Goal: Task Accomplishment & Management: Manage account settings

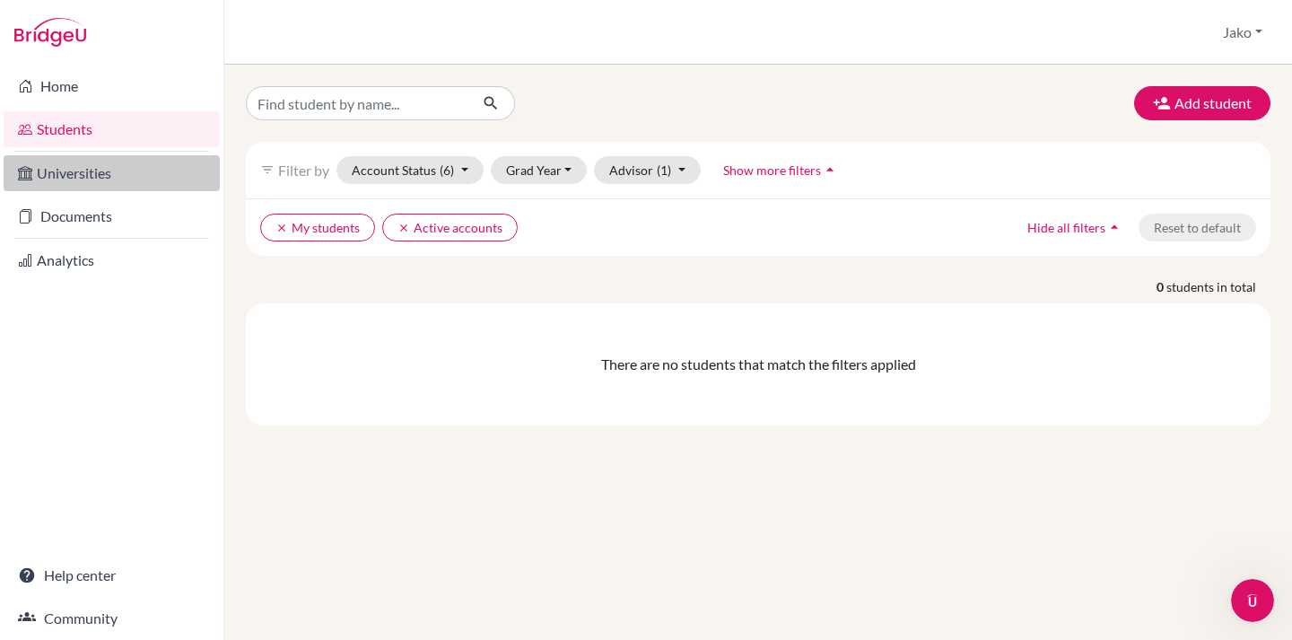
click at [74, 176] on link "Universities" at bounding box center [112, 173] width 216 height 36
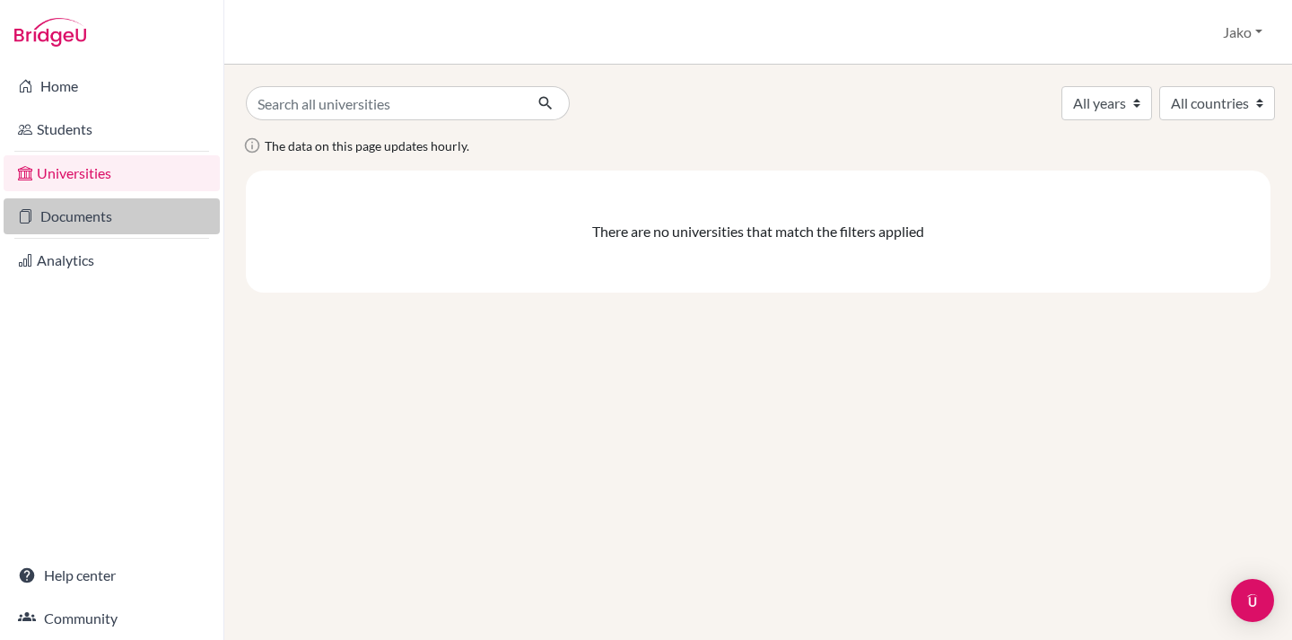
click at [80, 218] on link "Documents" at bounding box center [112, 216] width 216 height 36
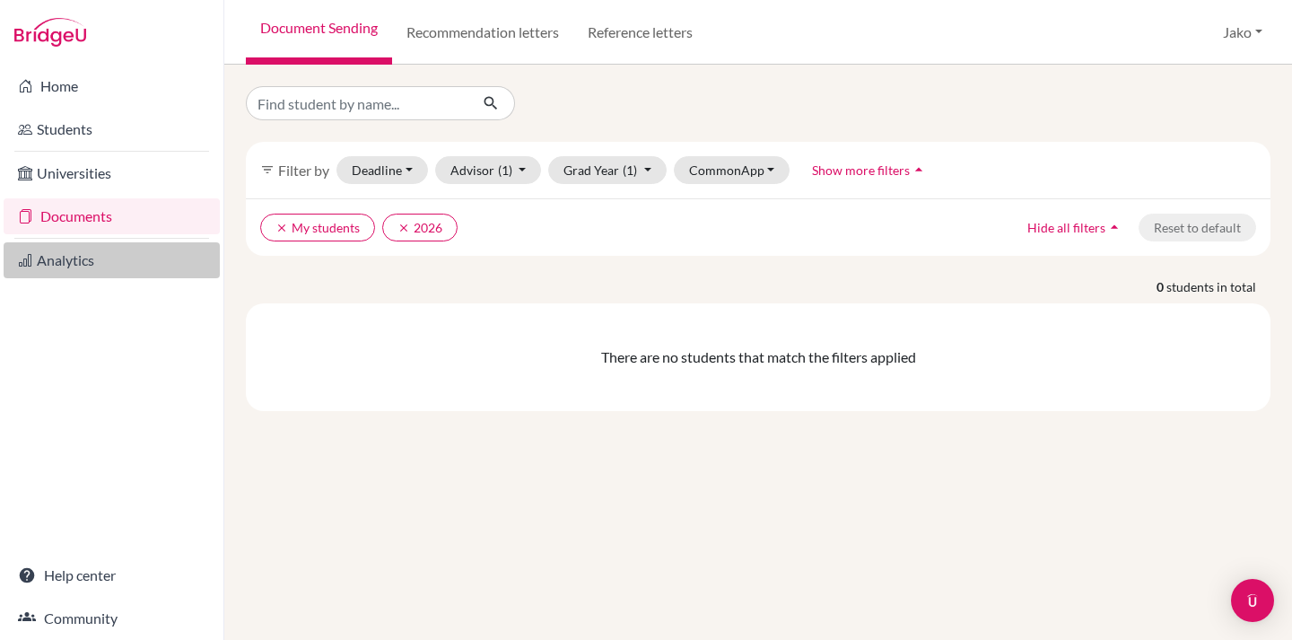
click at [89, 269] on link "Analytics" at bounding box center [112, 260] width 216 height 36
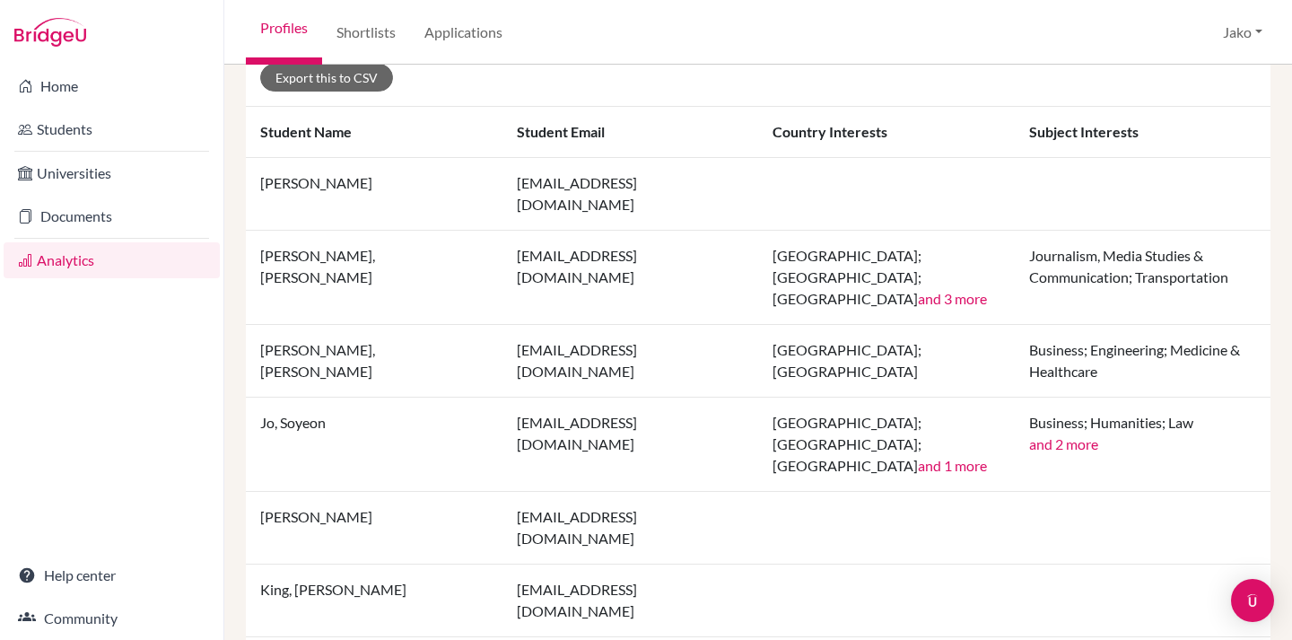
scroll to position [440, 0]
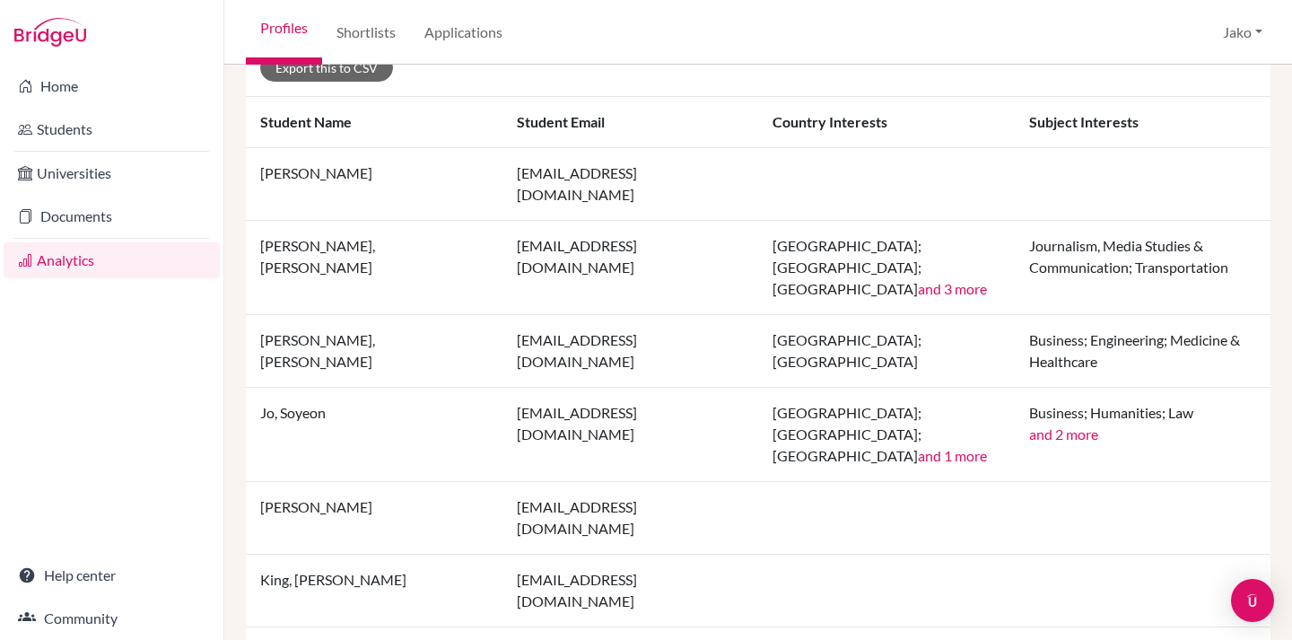
click at [301, 388] on td "Jo, Soyeon" at bounding box center [374, 435] width 257 height 94
click at [79, 130] on link "Students" at bounding box center [112, 129] width 216 height 36
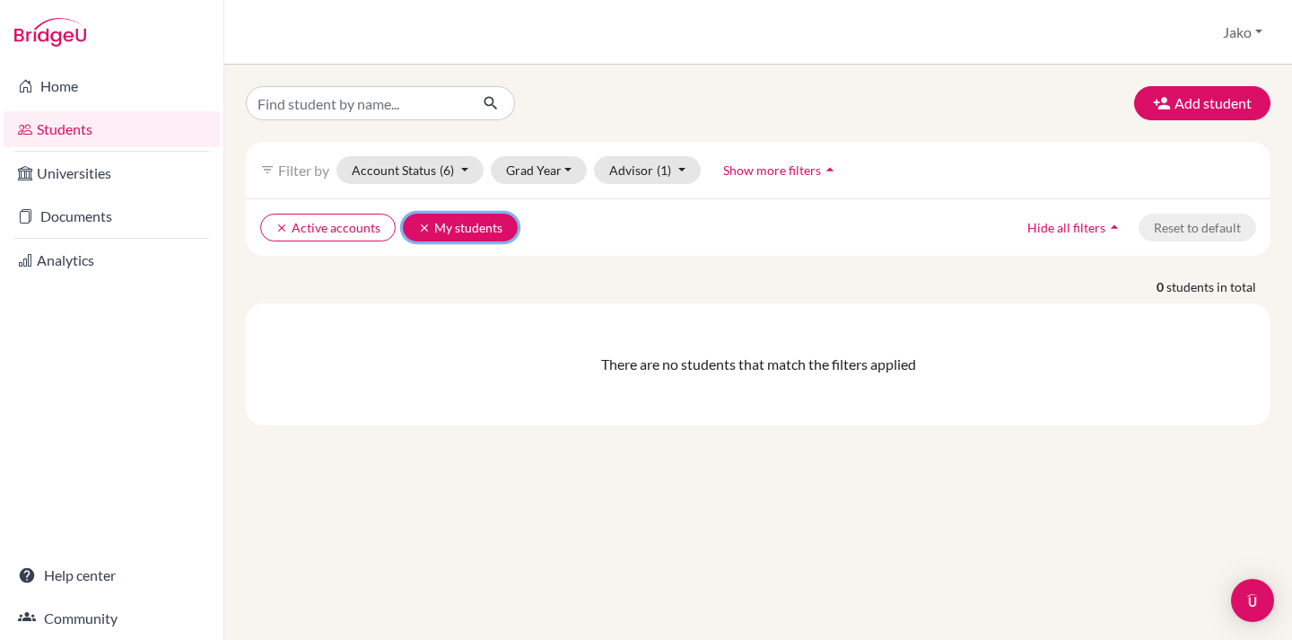
click at [424, 226] on icon "clear" at bounding box center [424, 228] width 13 height 13
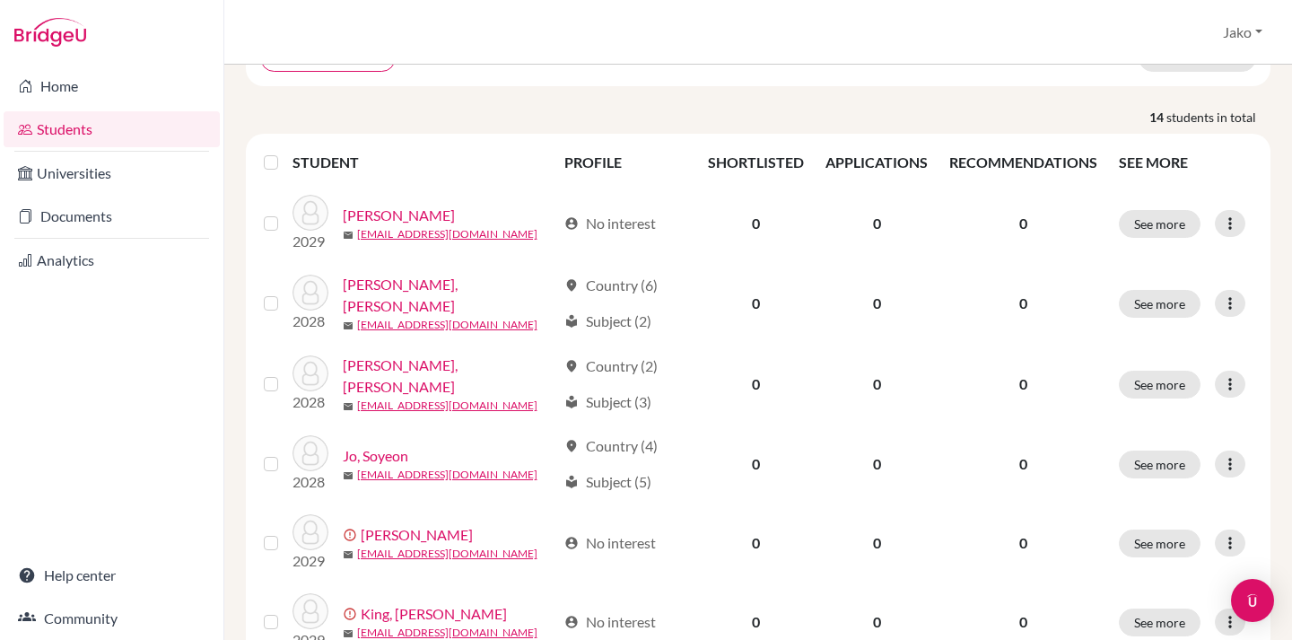
scroll to position [176, 0]
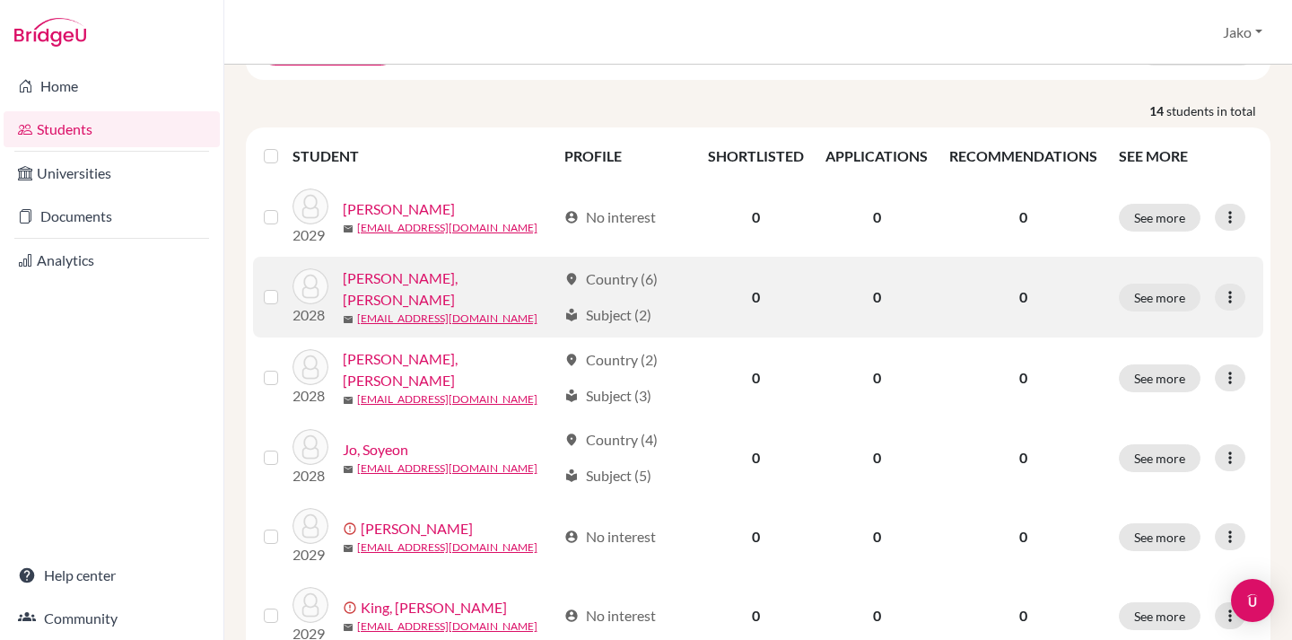
click at [285, 286] on label at bounding box center [285, 286] width 0 height 0
click at [0, 0] on input "checkbox" at bounding box center [0, 0] width 0 height 0
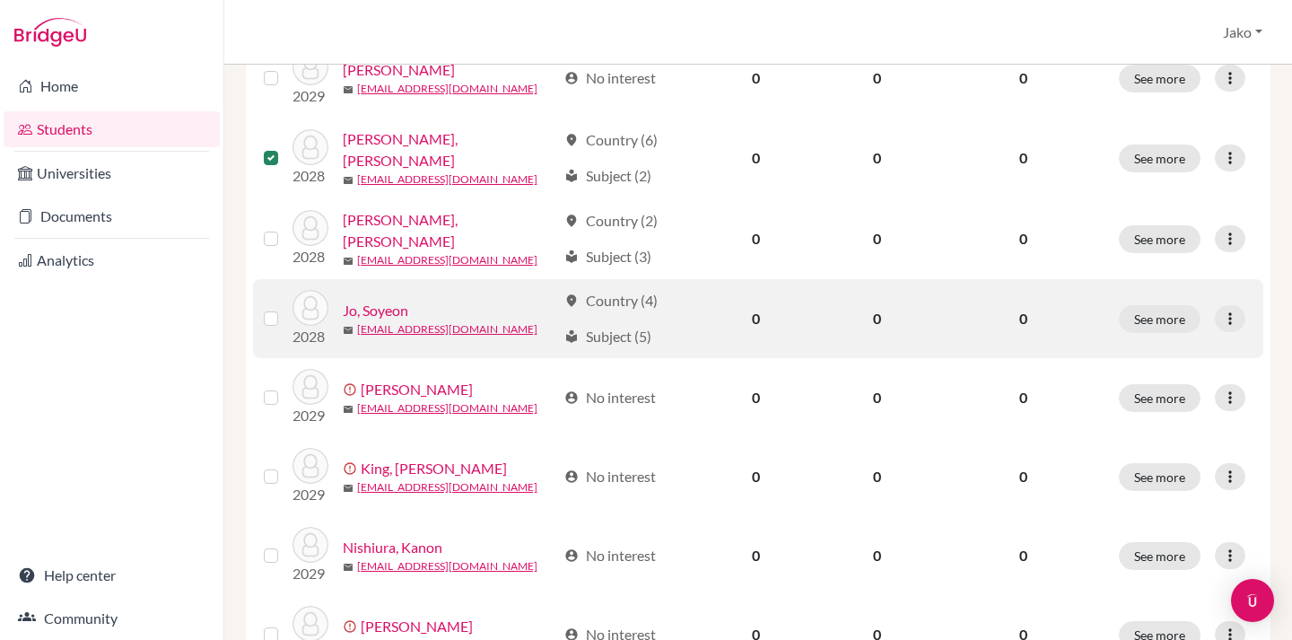
scroll to position [374, 0]
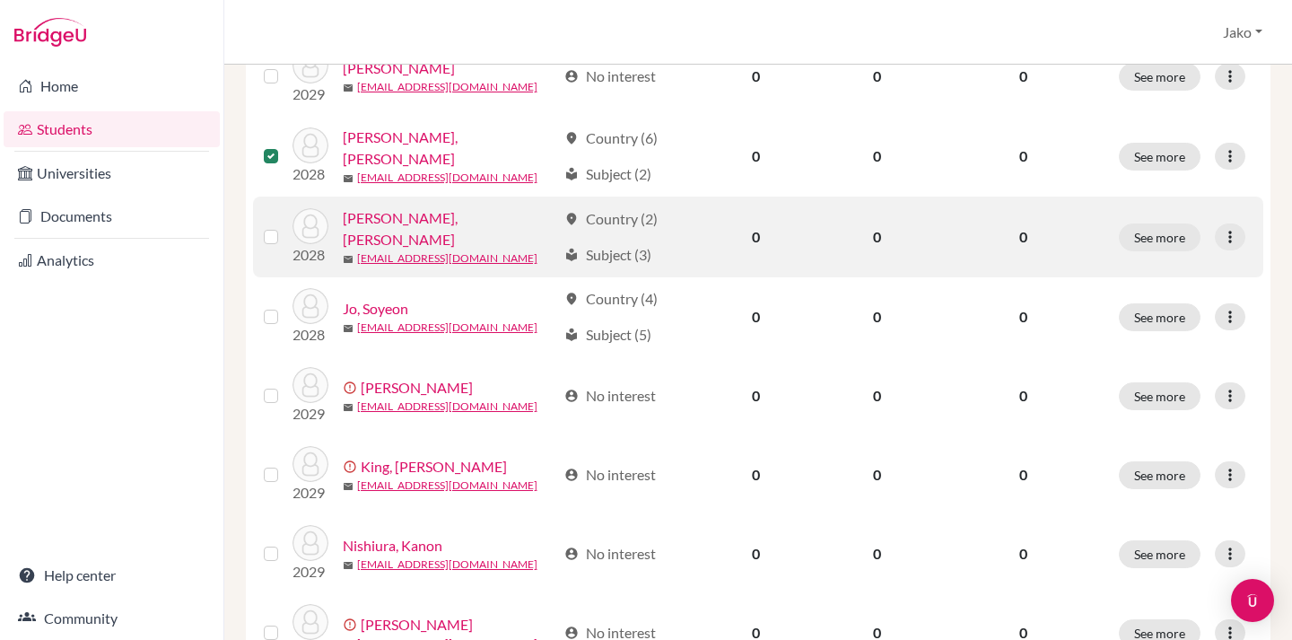
click at [285, 226] on label at bounding box center [285, 226] width 0 height 0
click at [0, 0] on input "checkbox" at bounding box center [0, 0] width 0 height 0
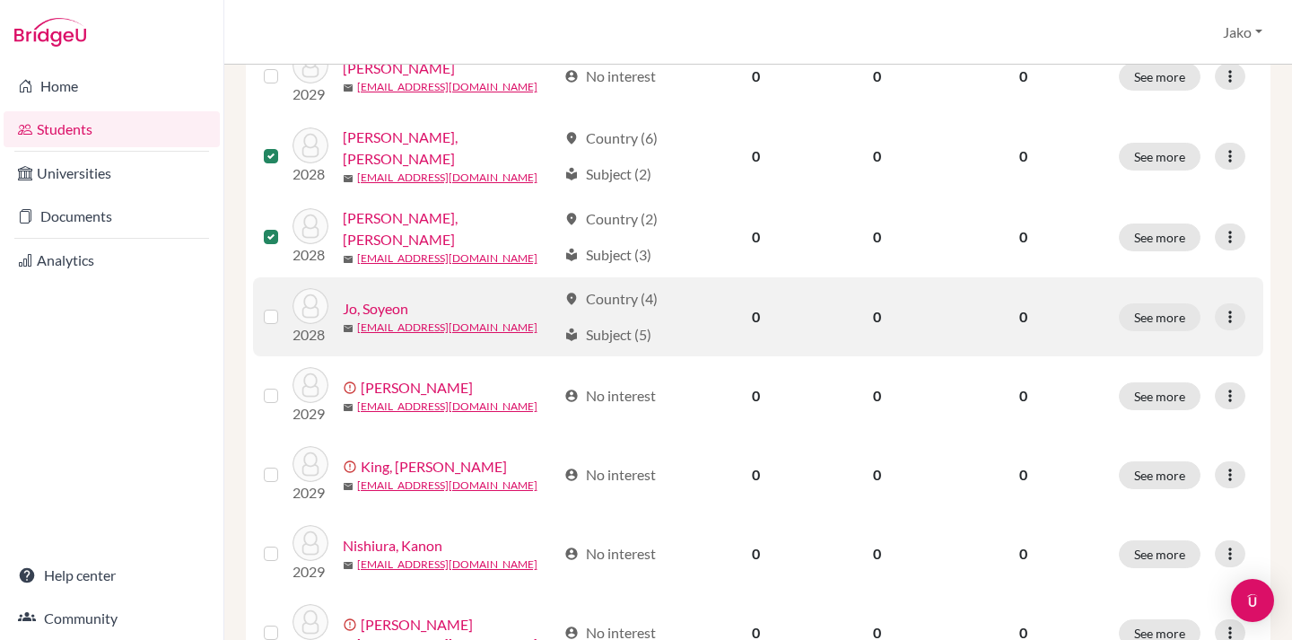
click at [285, 306] on label at bounding box center [285, 306] width 0 height 0
click at [0, 0] on input "checkbox" at bounding box center [0, 0] width 0 height 0
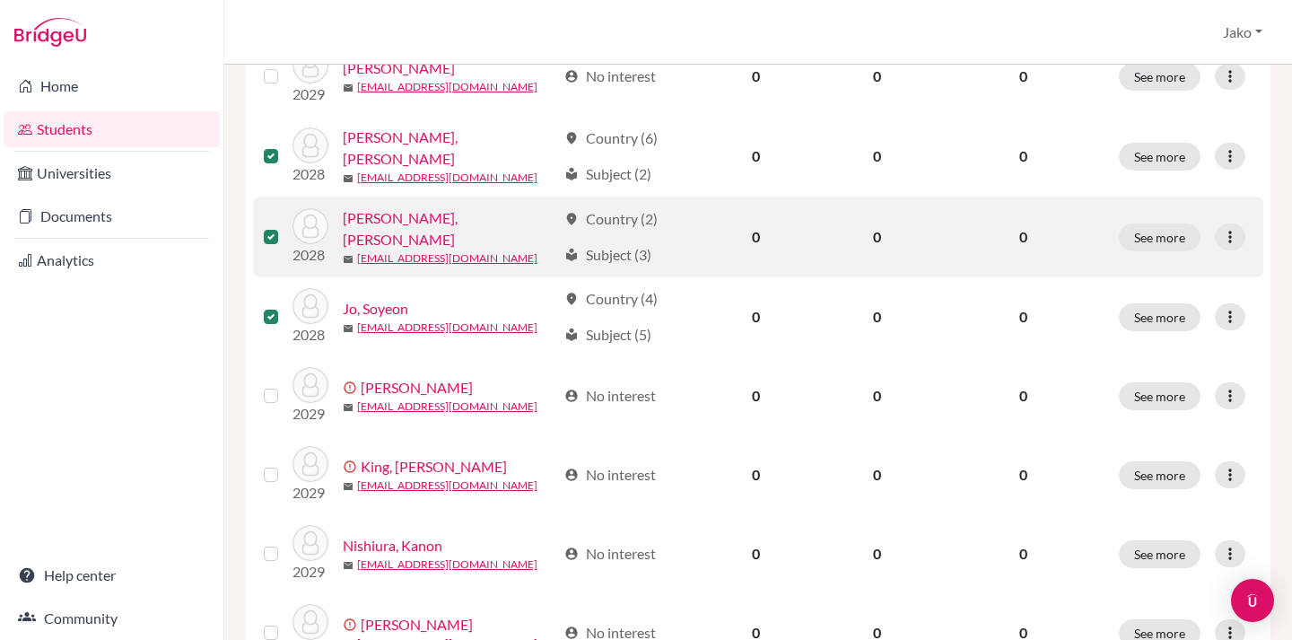
click at [285, 226] on label at bounding box center [285, 226] width 0 height 0
click at [0, 0] on input "checkbox" at bounding box center [0, 0] width 0 height 0
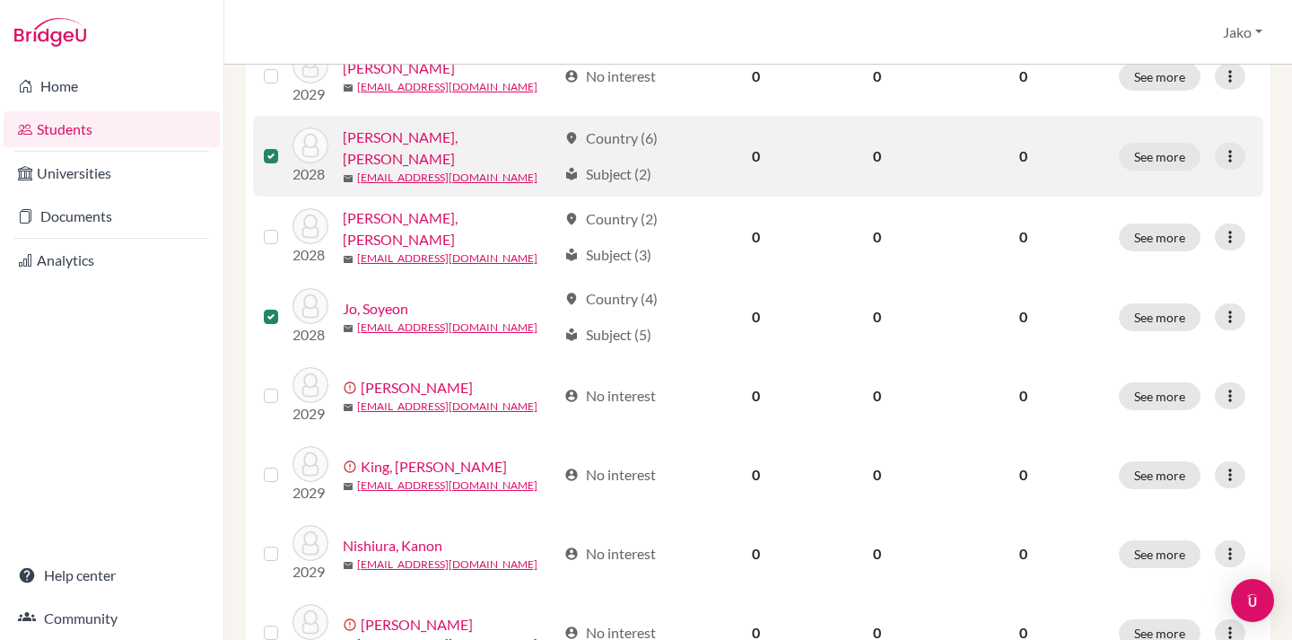
click at [285, 145] on label at bounding box center [285, 145] width 0 height 0
click at [0, 0] on input "checkbox" at bounding box center [0, 0] width 0 height 0
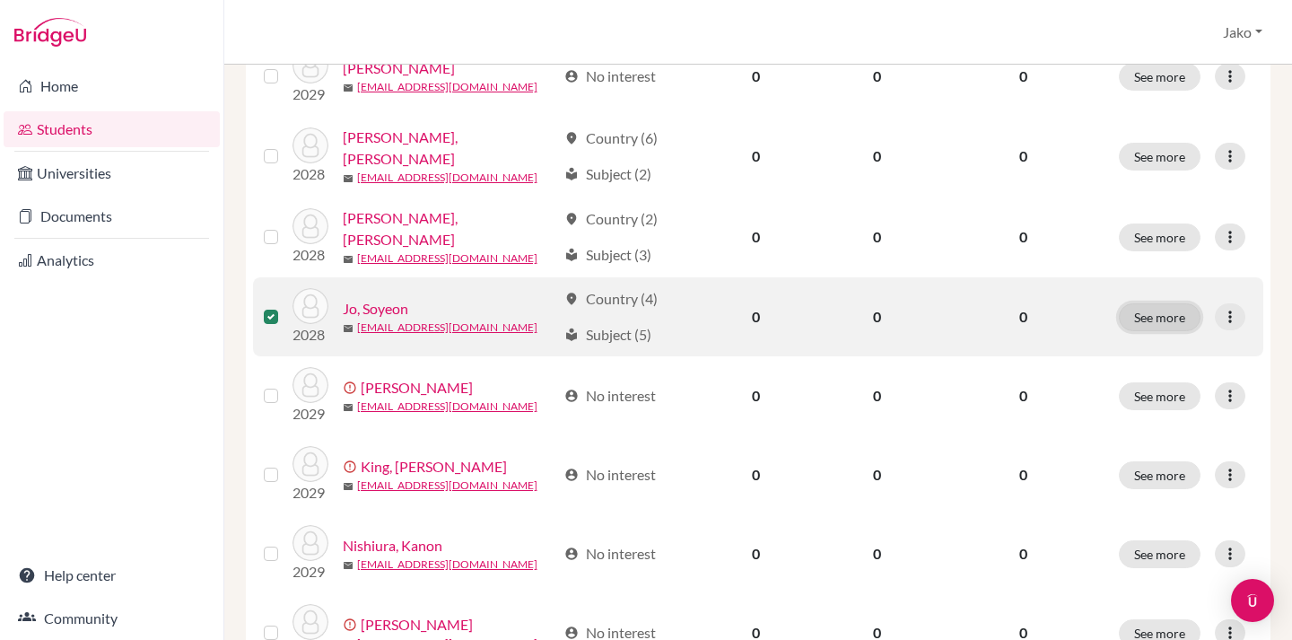
click at [1150, 313] on button "See more" at bounding box center [1160, 317] width 82 height 28
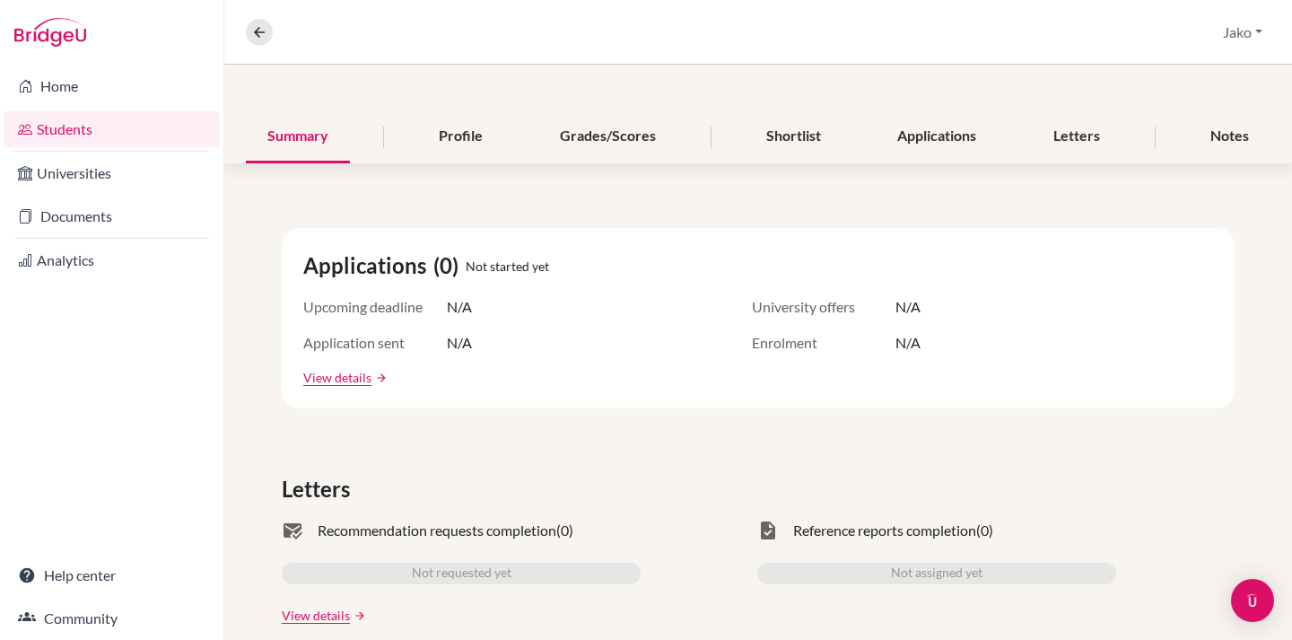
scroll to position [167, 0]
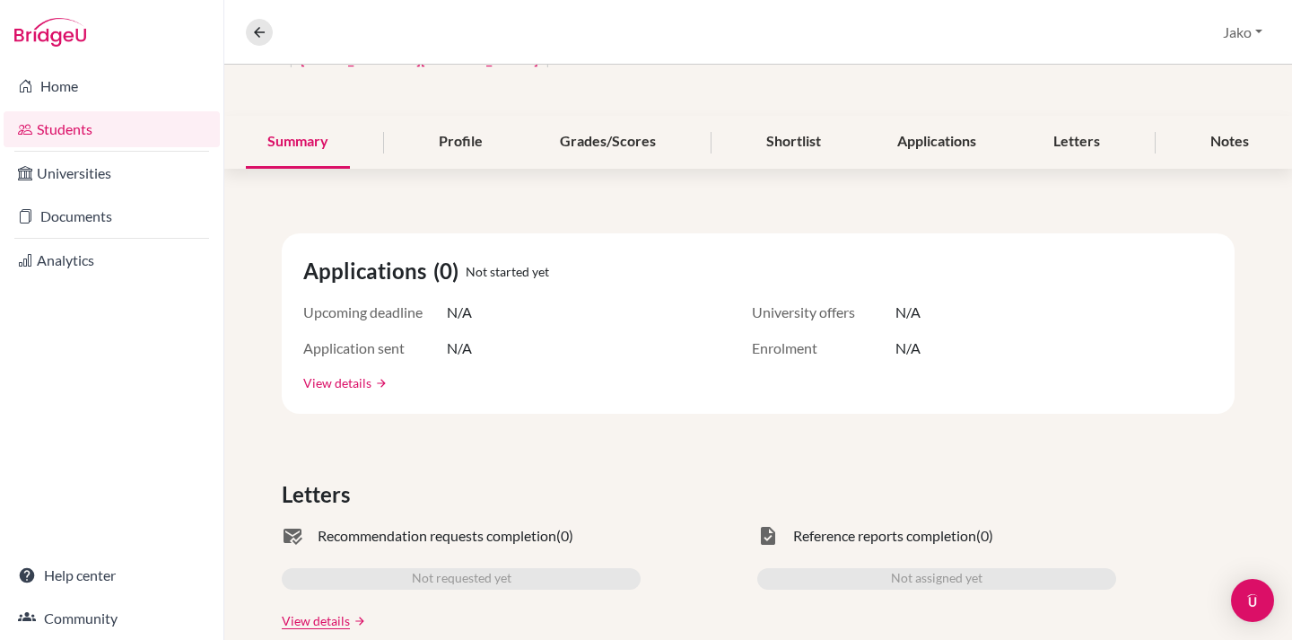
click at [341, 380] on link "View details" at bounding box center [337, 382] width 68 height 19
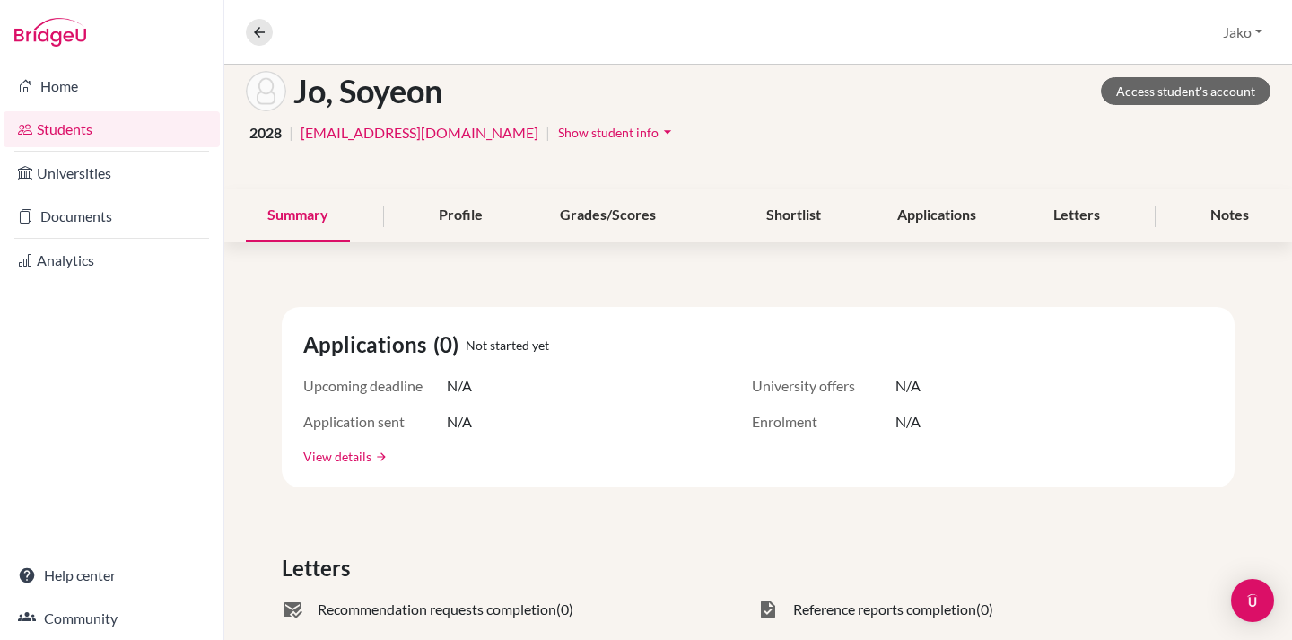
scroll to position [135, 0]
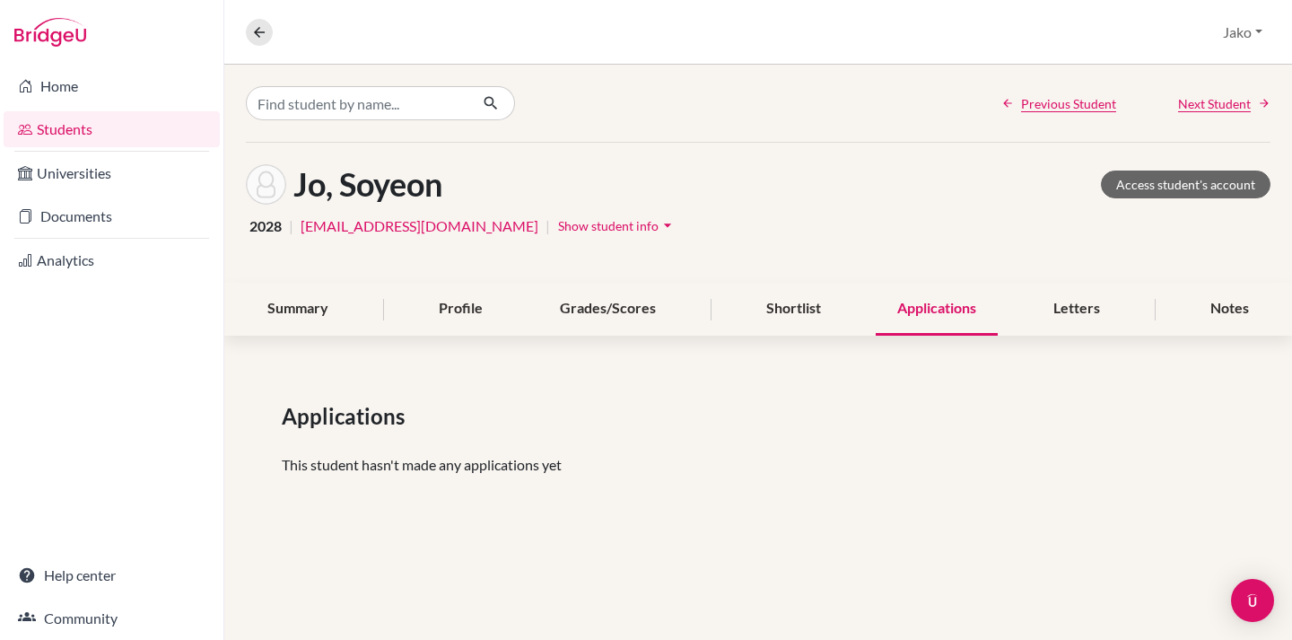
click at [570, 222] on span "Show student info" at bounding box center [608, 225] width 100 height 15
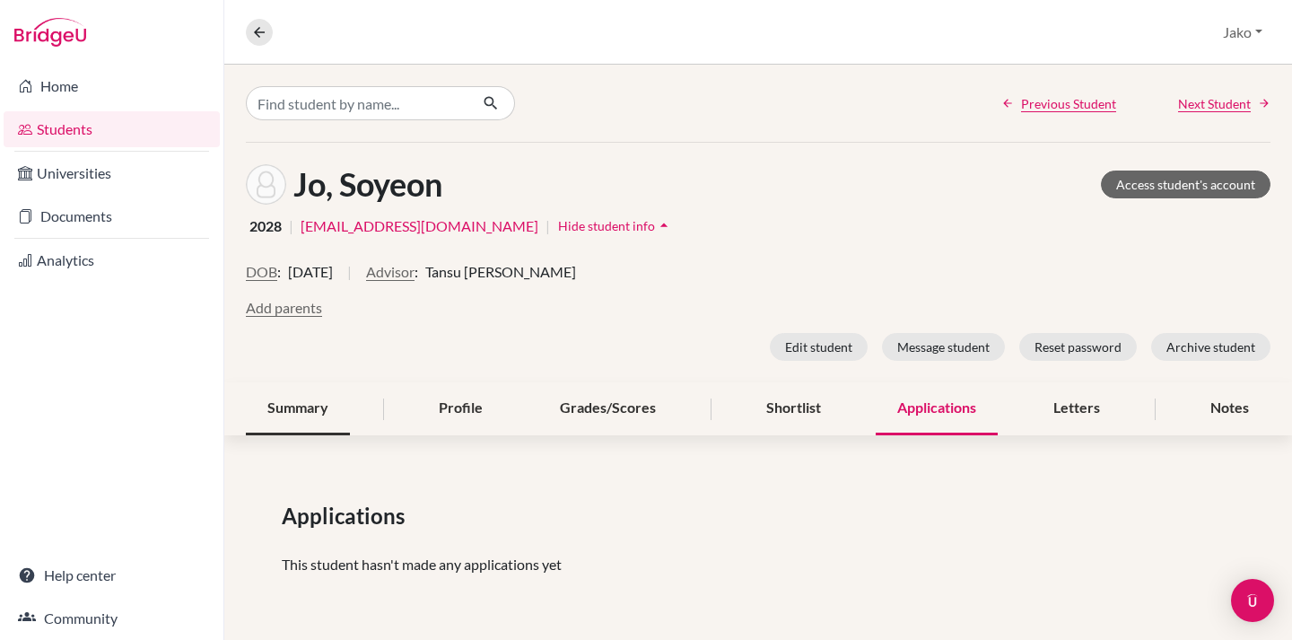
click at [273, 407] on div "Summary" at bounding box center [298, 408] width 104 height 53
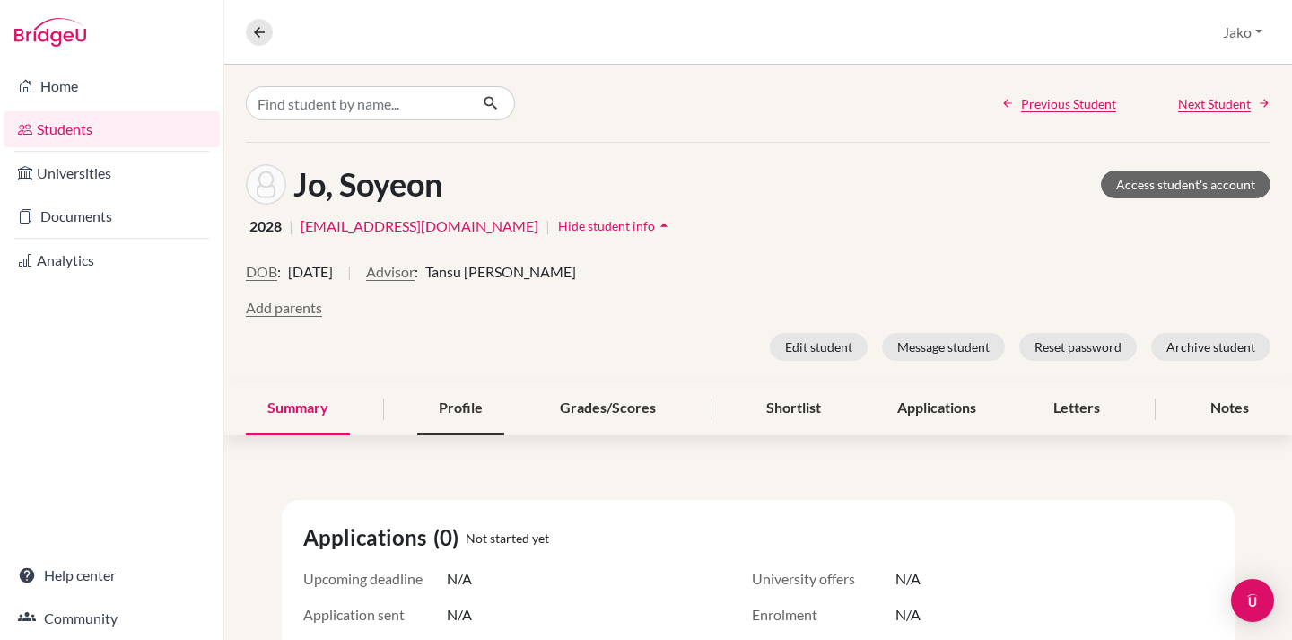
click at [464, 400] on div "Profile" at bounding box center [460, 408] width 87 height 53
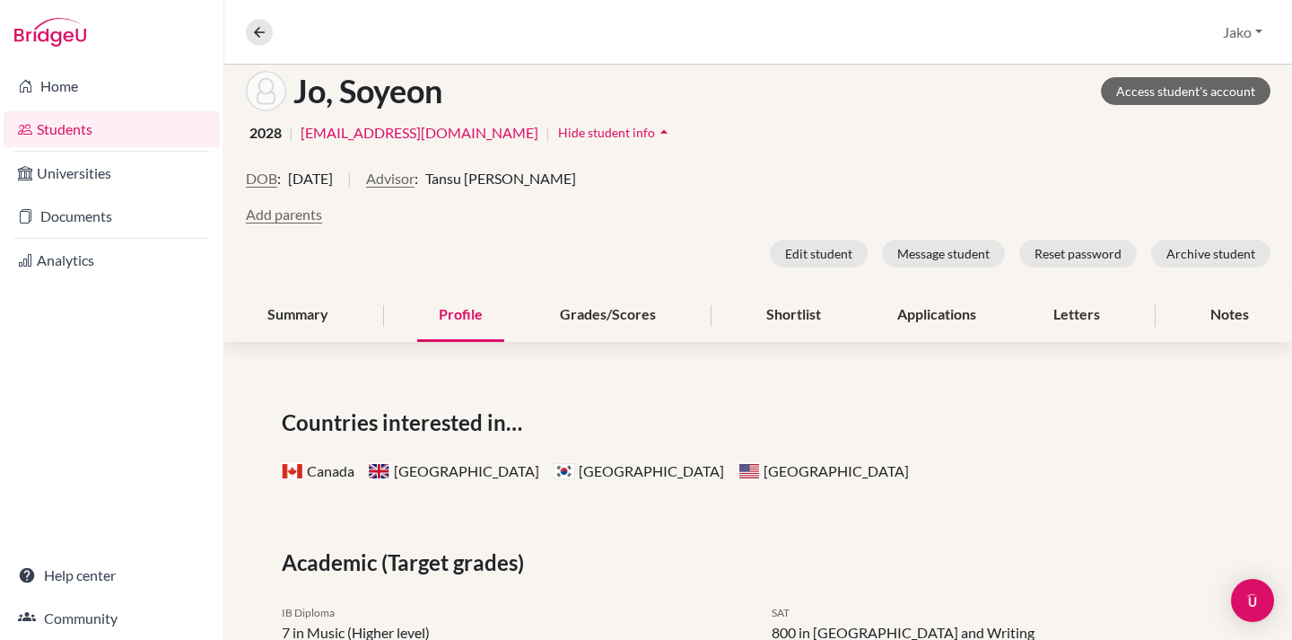
scroll to position [83, 0]
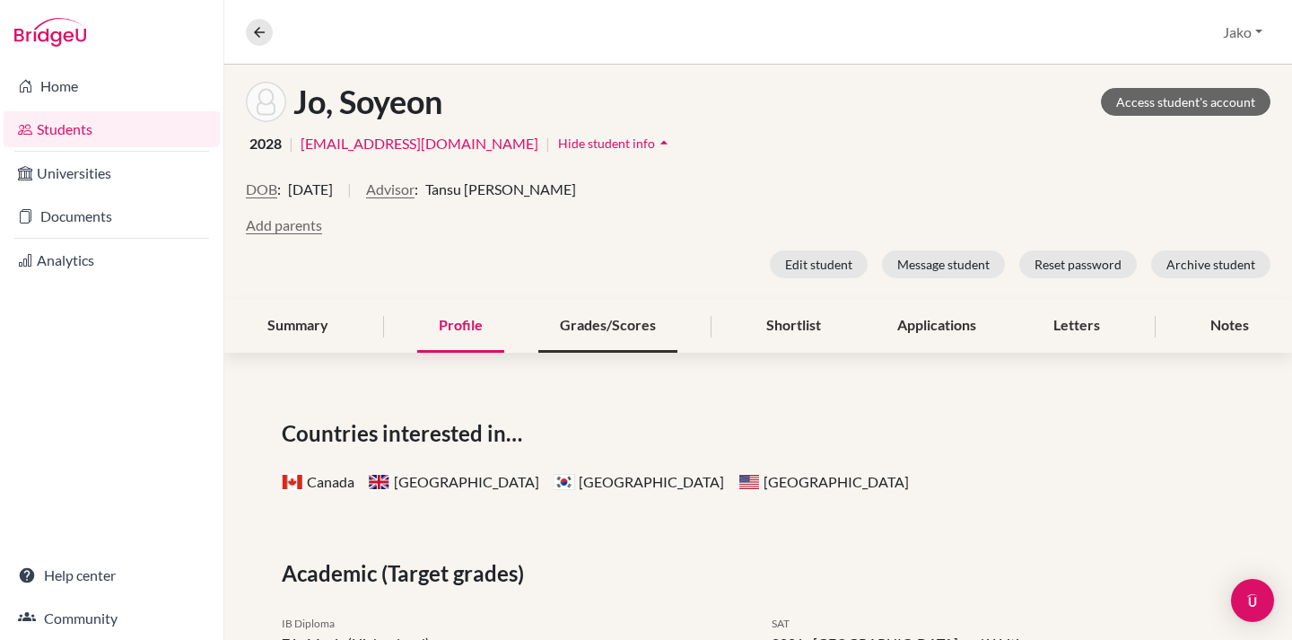
click at [595, 326] on div "Grades/Scores" at bounding box center [607, 326] width 139 height 53
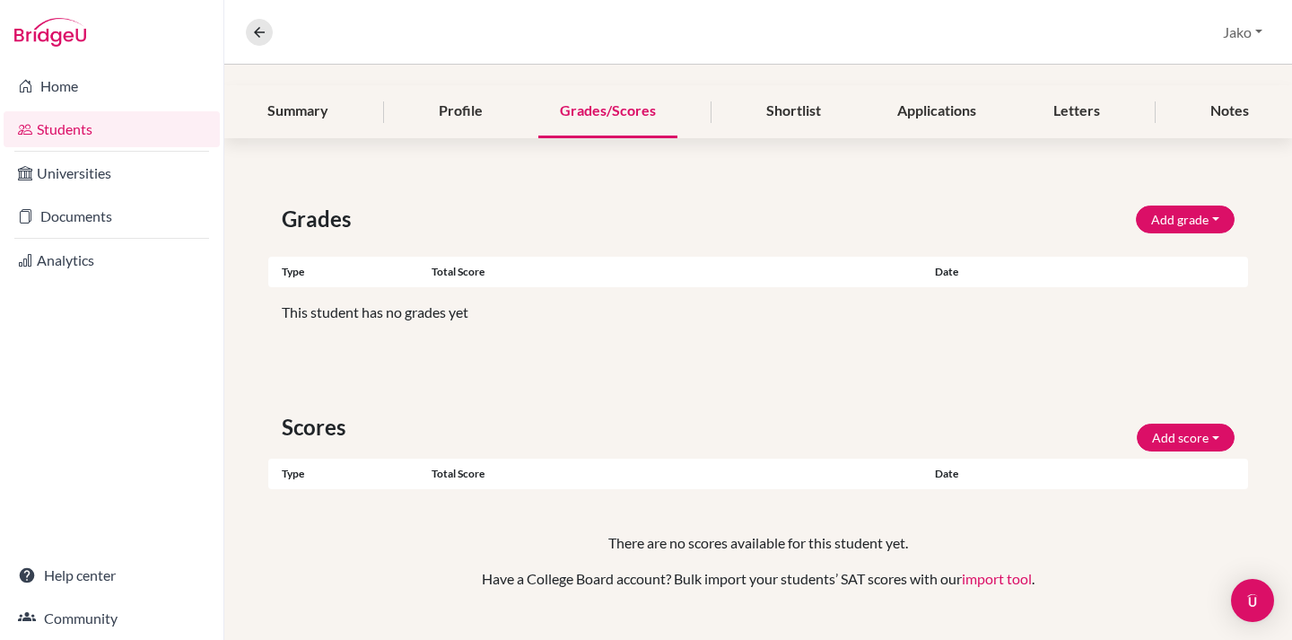
scroll to position [333, 0]
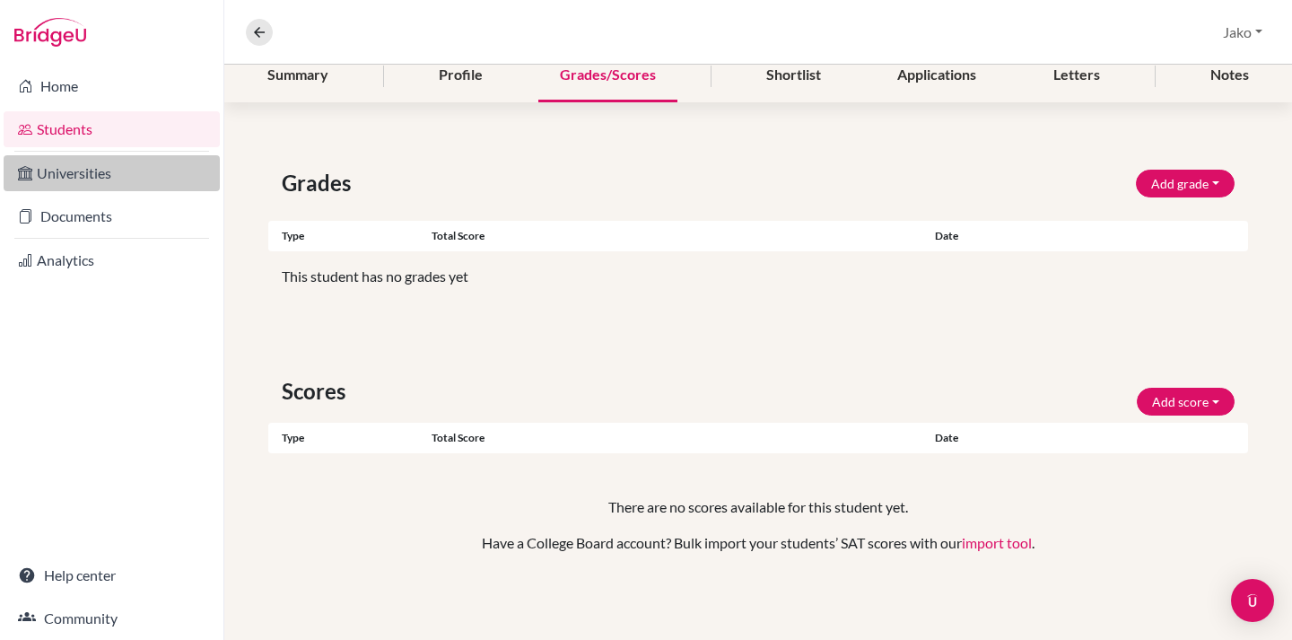
click at [112, 187] on link "Universities" at bounding box center [112, 173] width 216 height 36
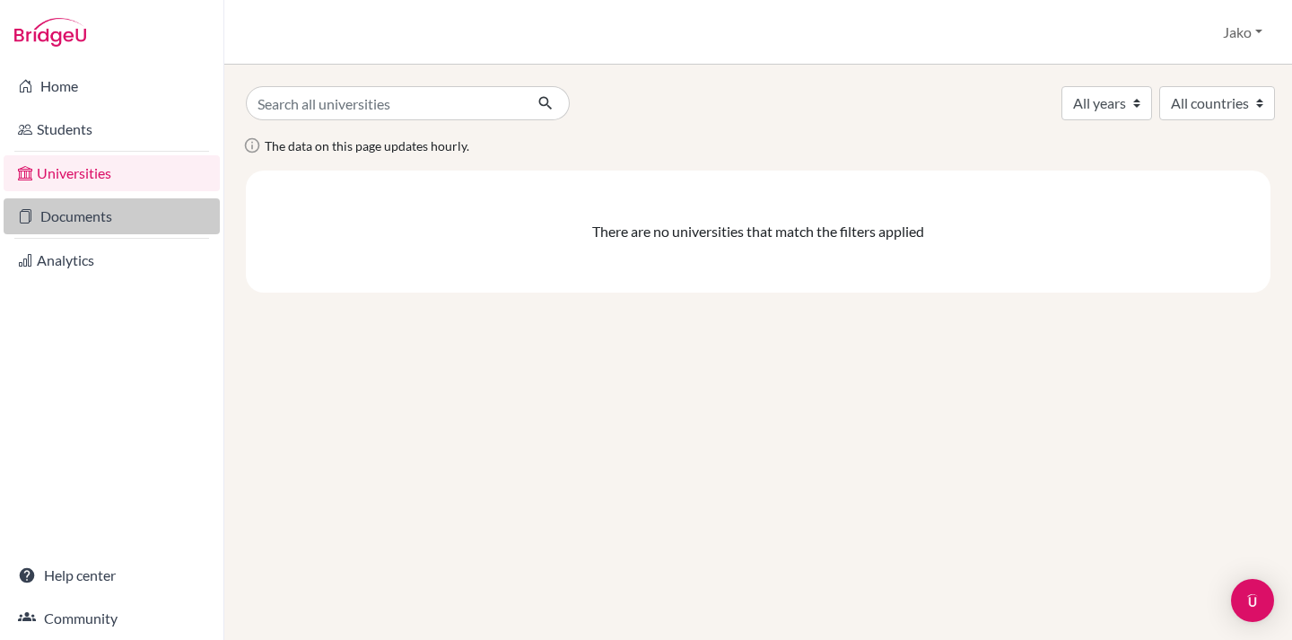
click at [100, 213] on link "Documents" at bounding box center [112, 216] width 216 height 36
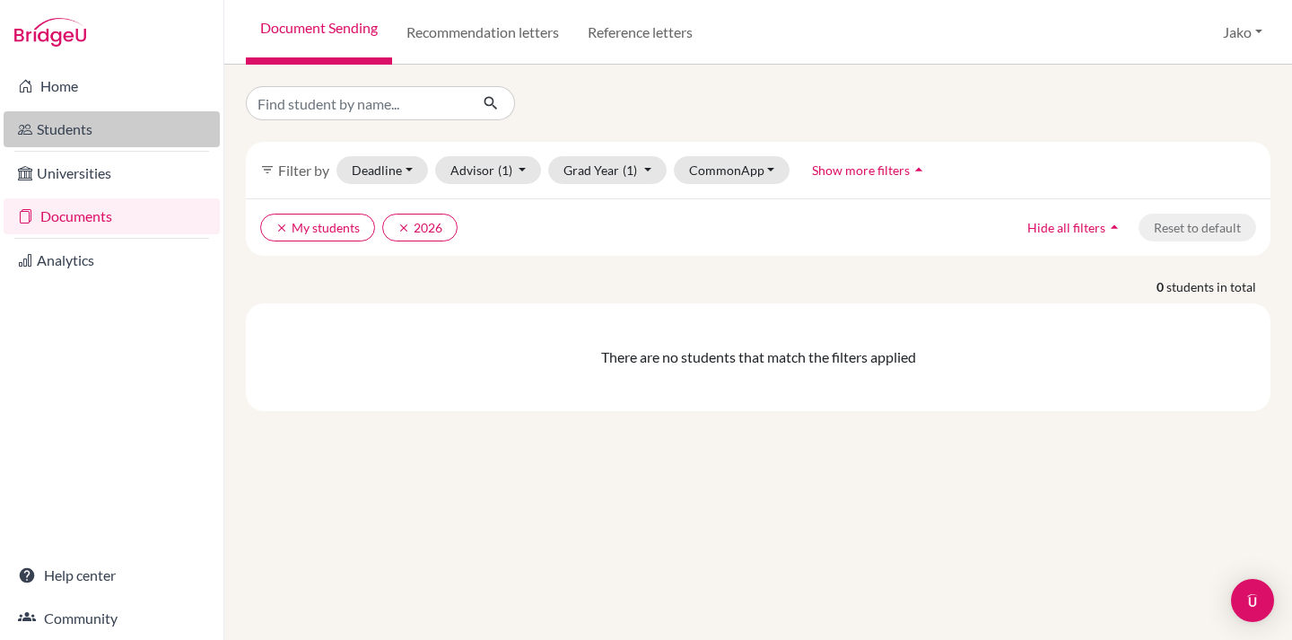
click at [93, 133] on link "Students" at bounding box center [112, 129] width 216 height 36
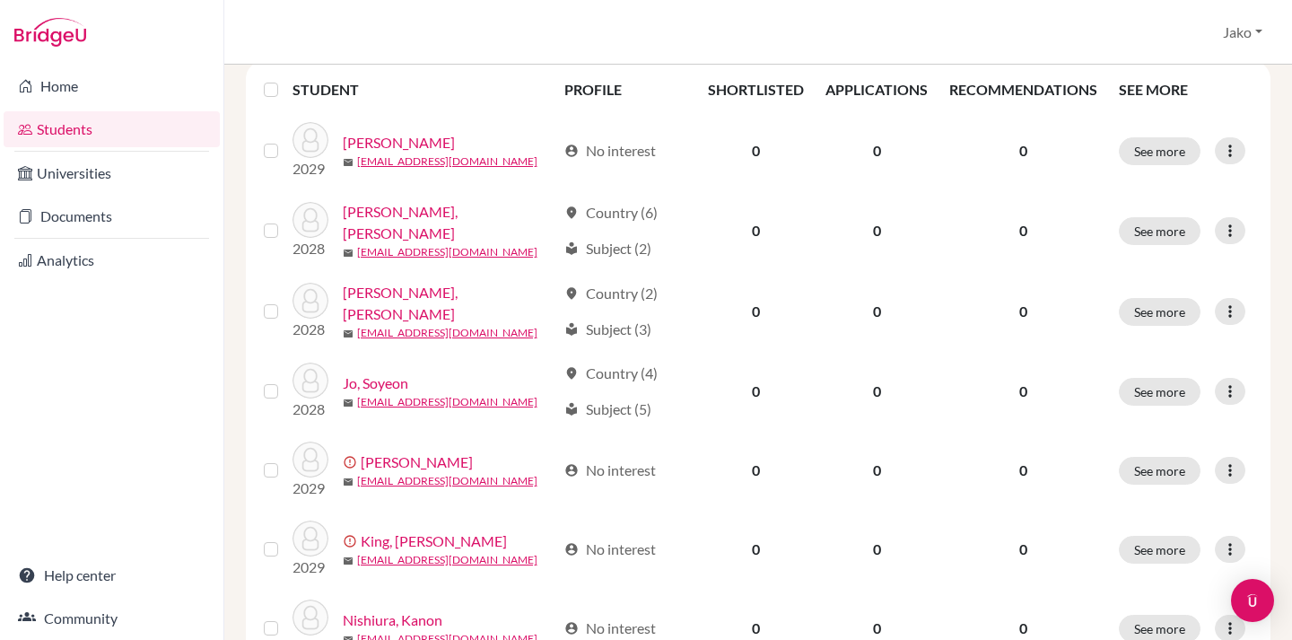
scroll to position [247, 0]
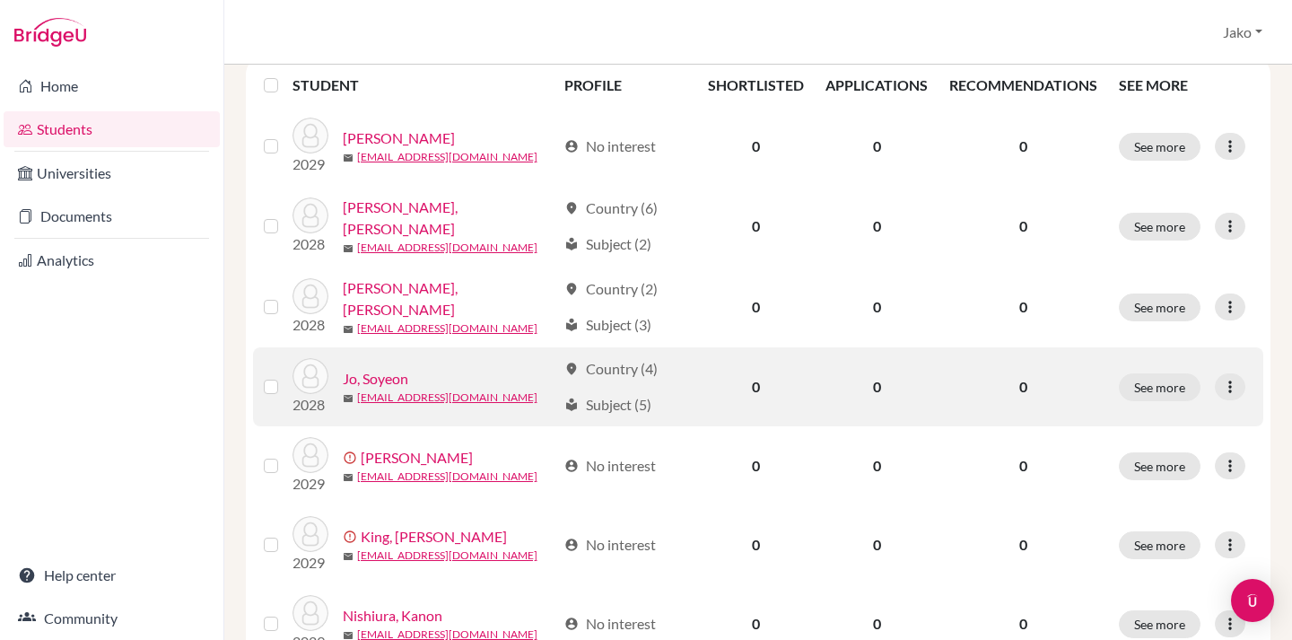
click at [388, 373] on link "Jo, Soyeon" at bounding box center [375, 379] width 65 height 22
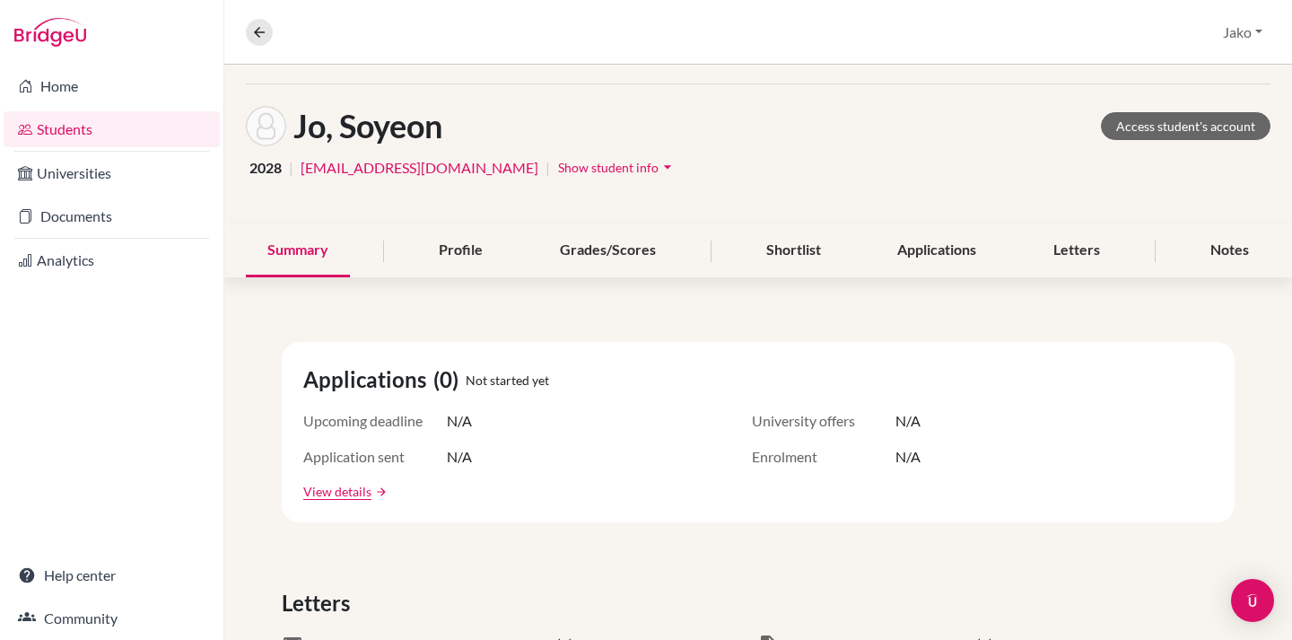
scroll to position [64, 0]
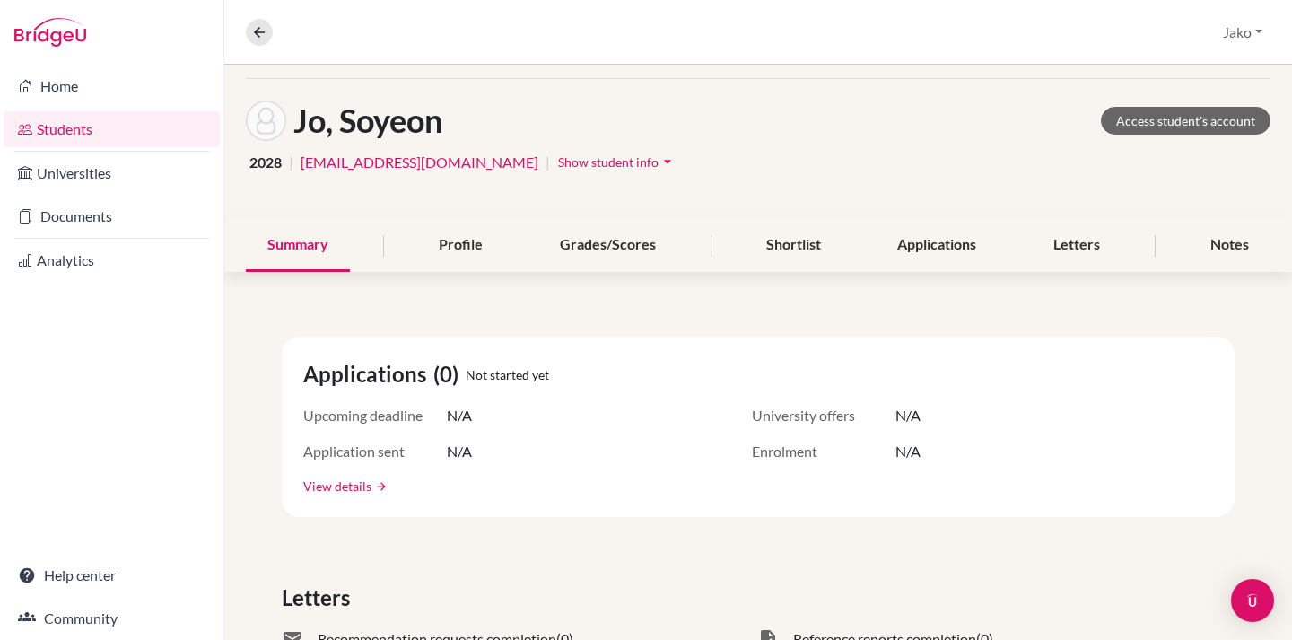
click at [336, 478] on link "View details" at bounding box center [337, 485] width 68 height 19
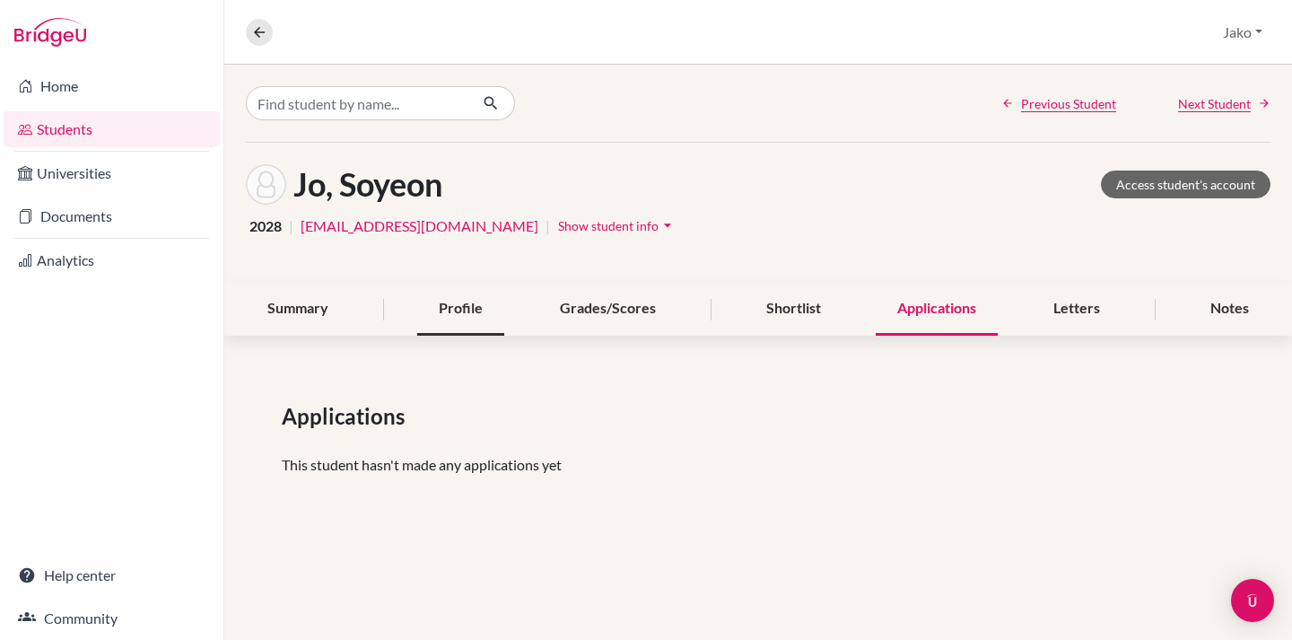
click at [483, 316] on div "Profile" at bounding box center [460, 309] width 87 height 53
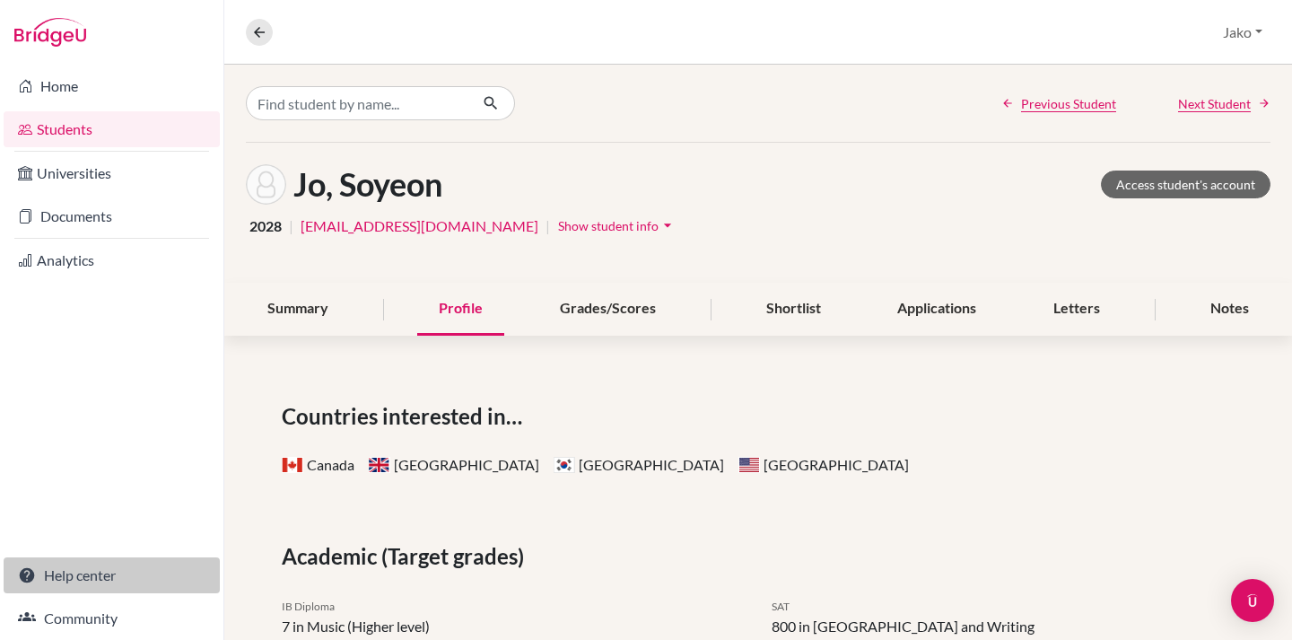
click at [81, 580] on link "Help center" at bounding box center [112, 575] width 216 height 36
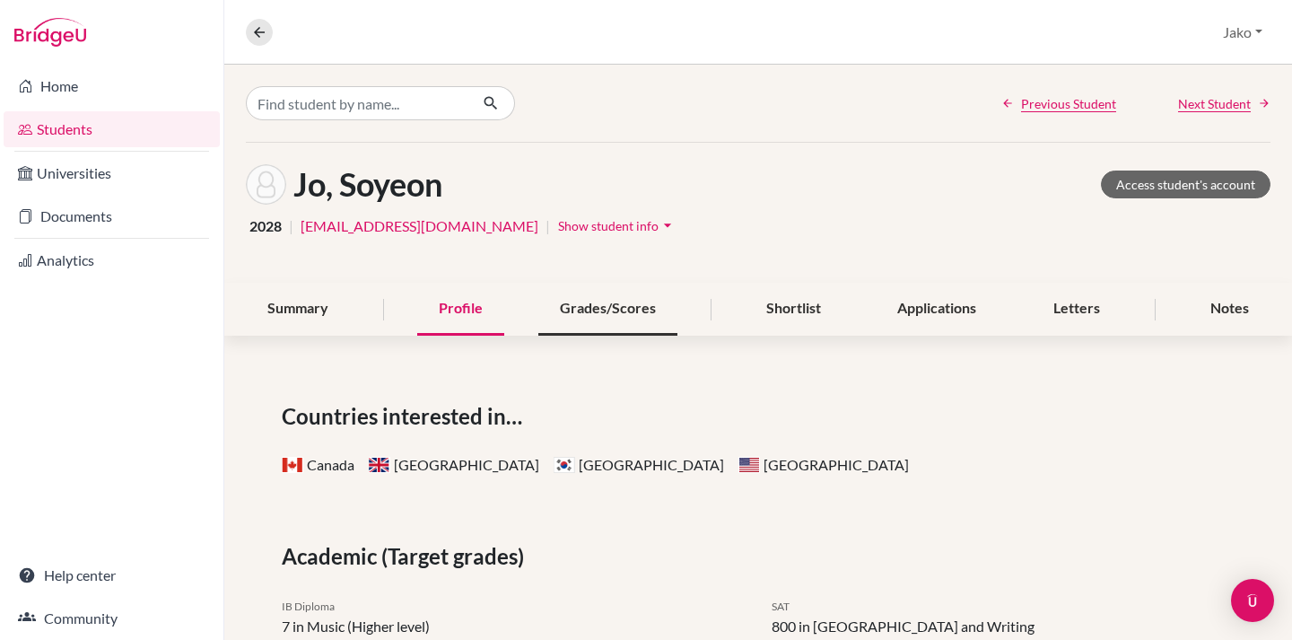
click at [639, 323] on div "Grades/Scores" at bounding box center [607, 309] width 139 height 53
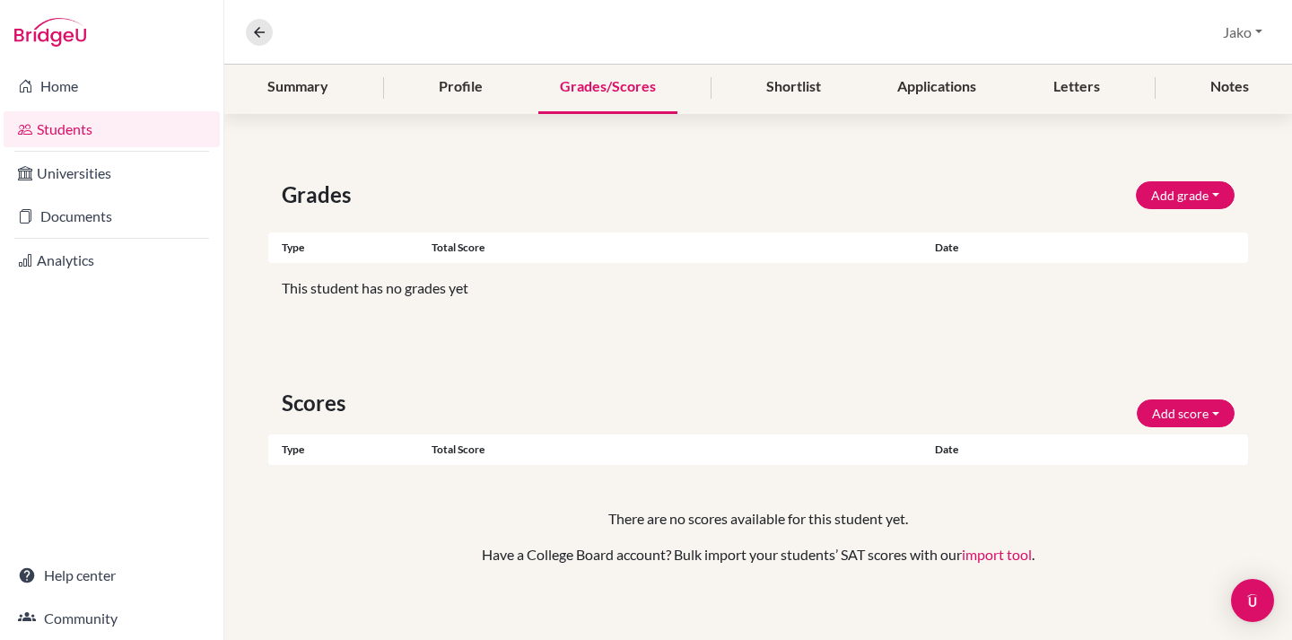
scroll to position [233, 0]
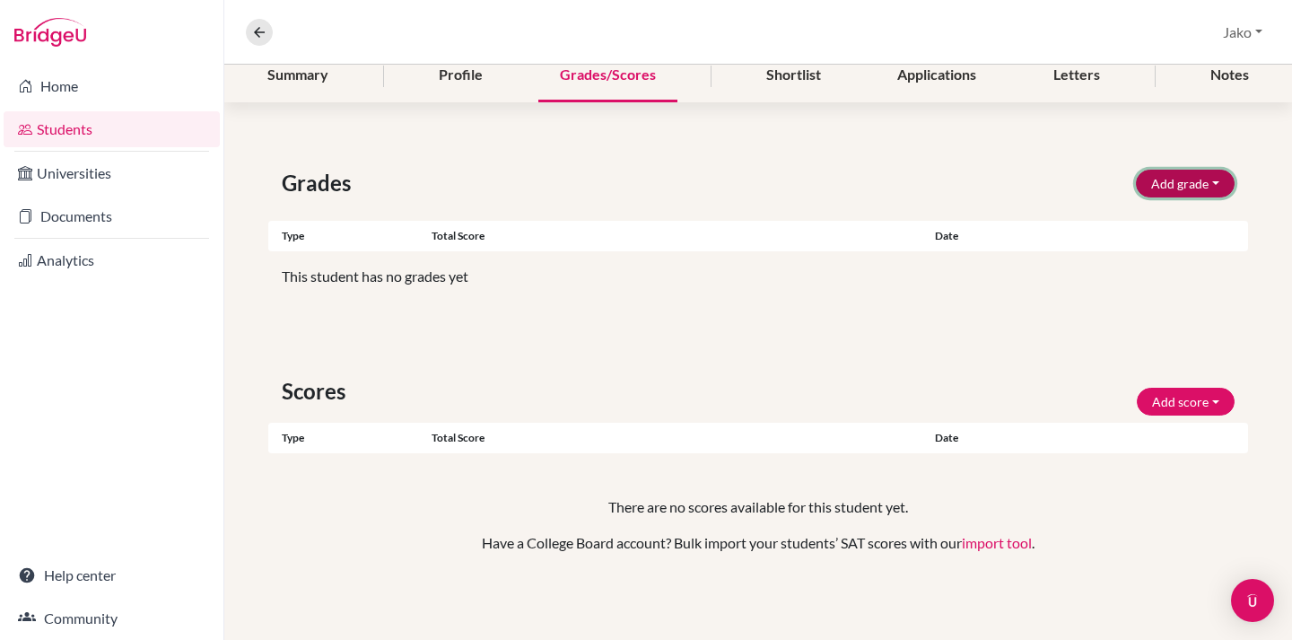
click at [1211, 187] on button "Add grade" at bounding box center [1185, 184] width 99 height 28
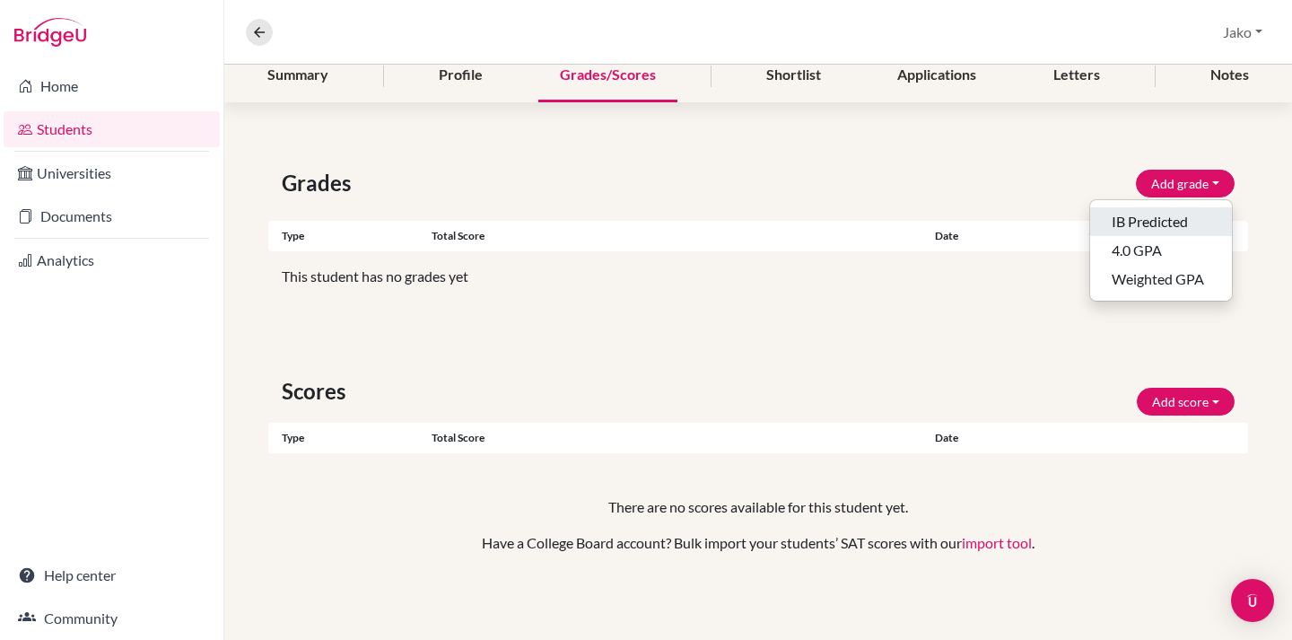
click at [1173, 222] on button "IB Predicted" at bounding box center [1161, 221] width 142 height 29
select select "HL"
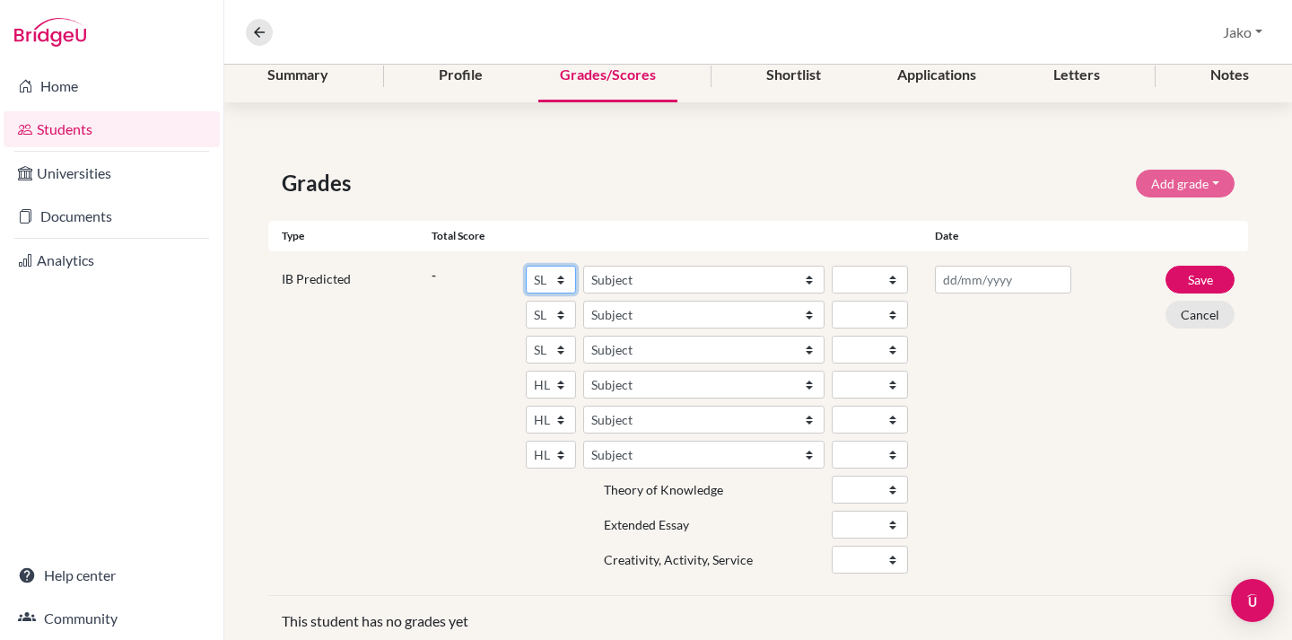
click at [562, 272] on select "SL HL" at bounding box center [551, 280] width 50 height 28
click at [526, 266] on select "SL HL" at bounding box center [551, 280] width 50 height 28
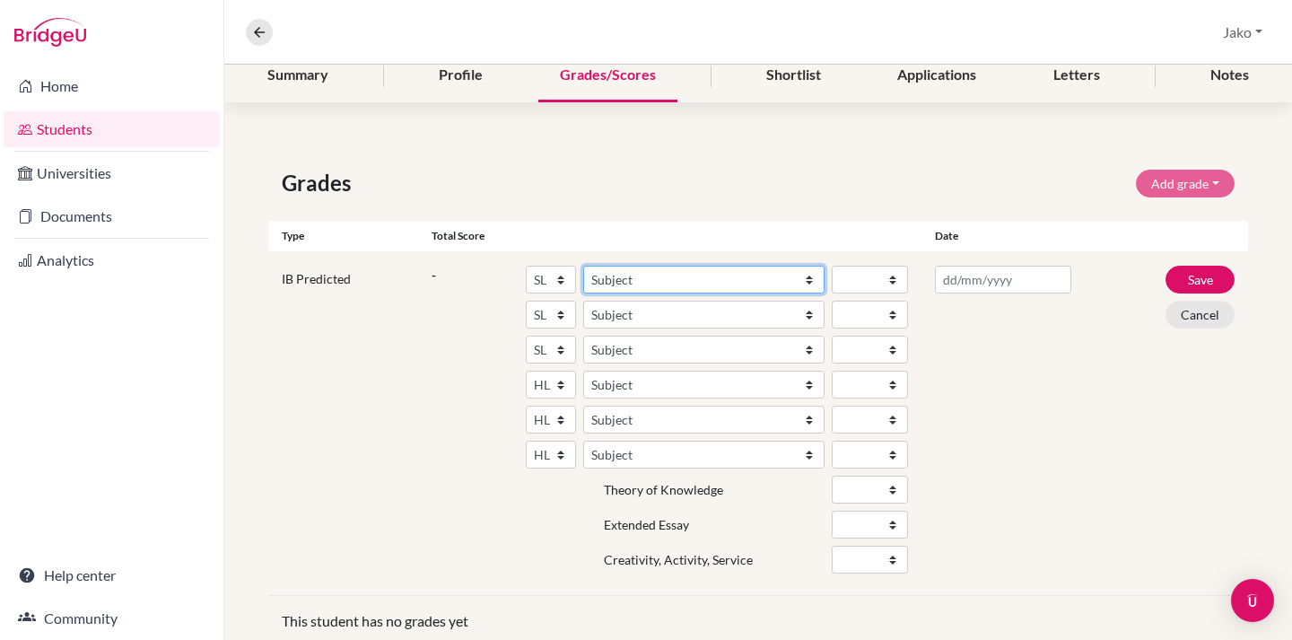
click at [619, 274] on select "Subject Albanian Literature A Amharic Literature A Arabic ab Initio Arabic B Ar…" at bounding box center [703, 280] width 241 height 28
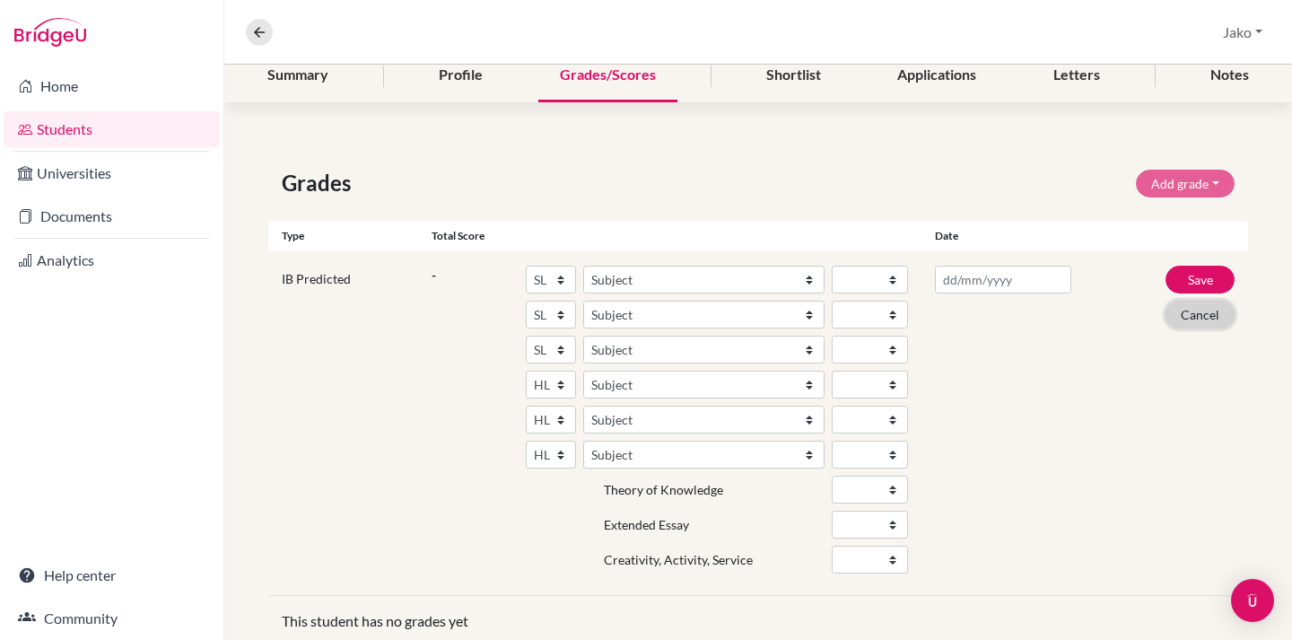
click at [1207, 318] on button "Cancel" at bounding box center [1199, 315] width 69 height 28
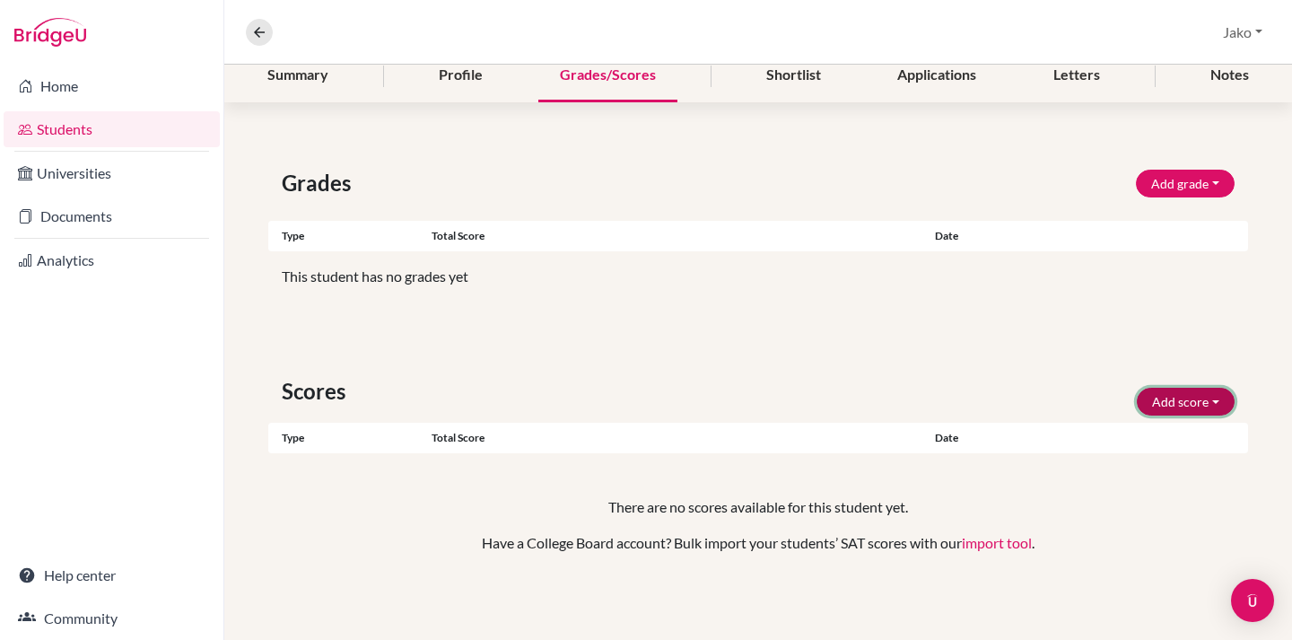
click at [1144, 400] on button "Add score" at bounding box center [1186, 402] width 98 height 28
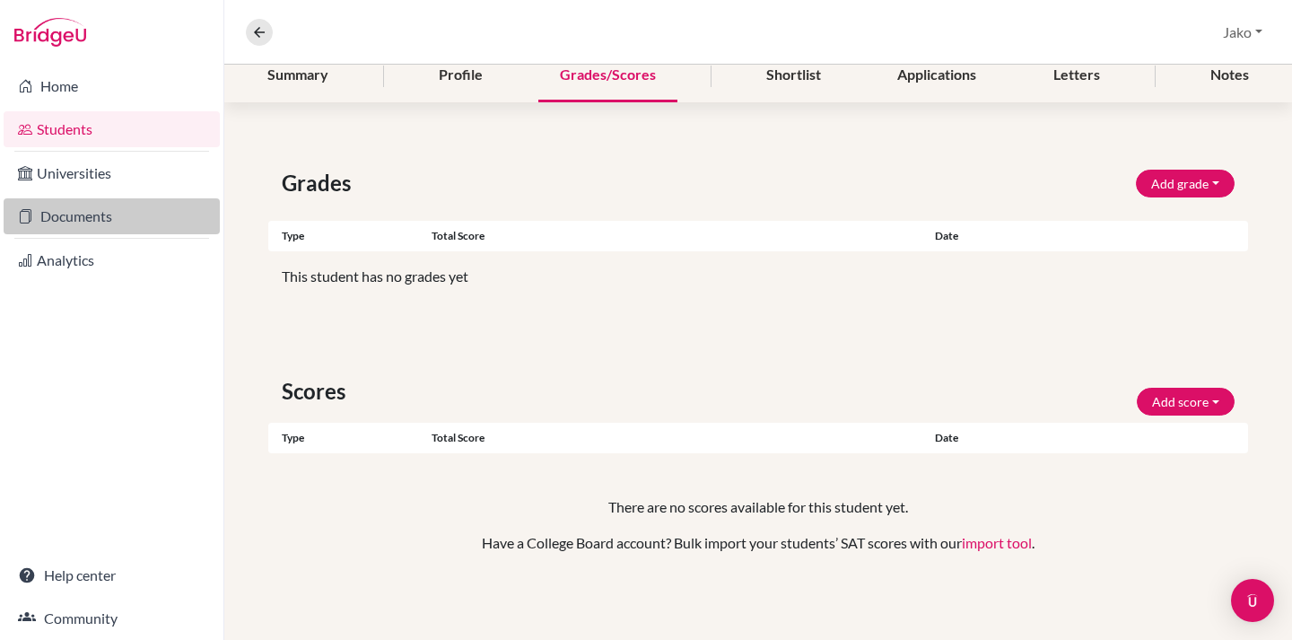
click at [116, 208] on link "Documents" at bounding box center [112, 216] width 216 height 36
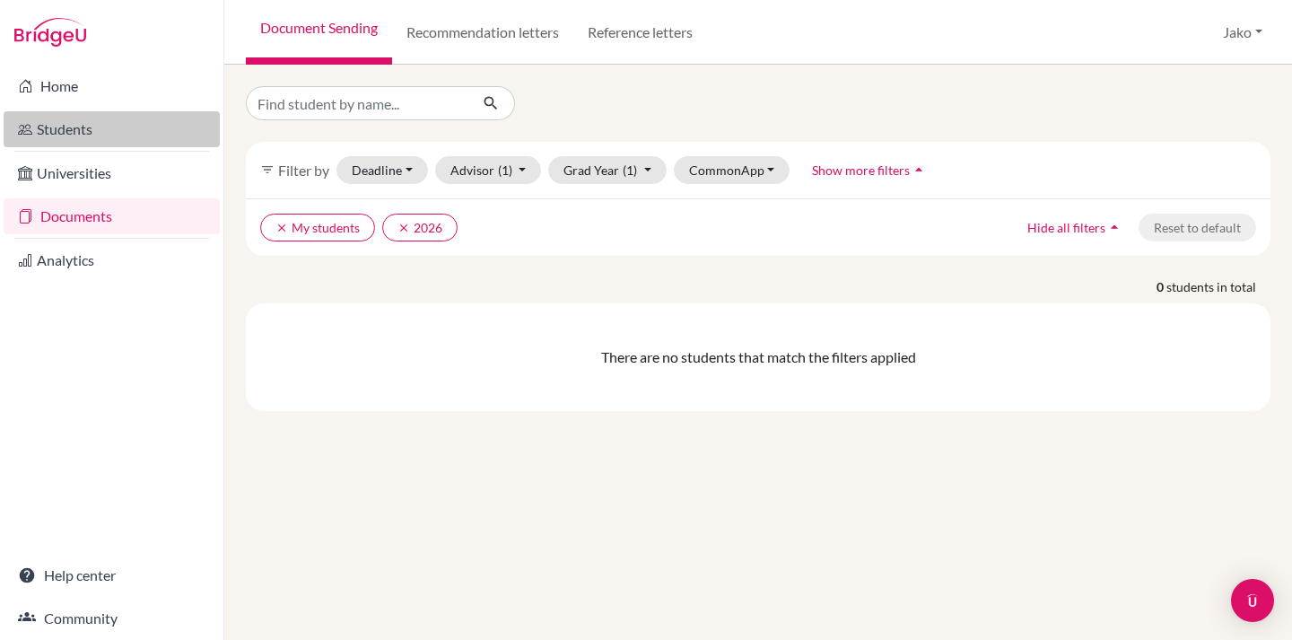
click at [125, 134] on link "Students" at bounding box center [112, 129] width 216 height 36
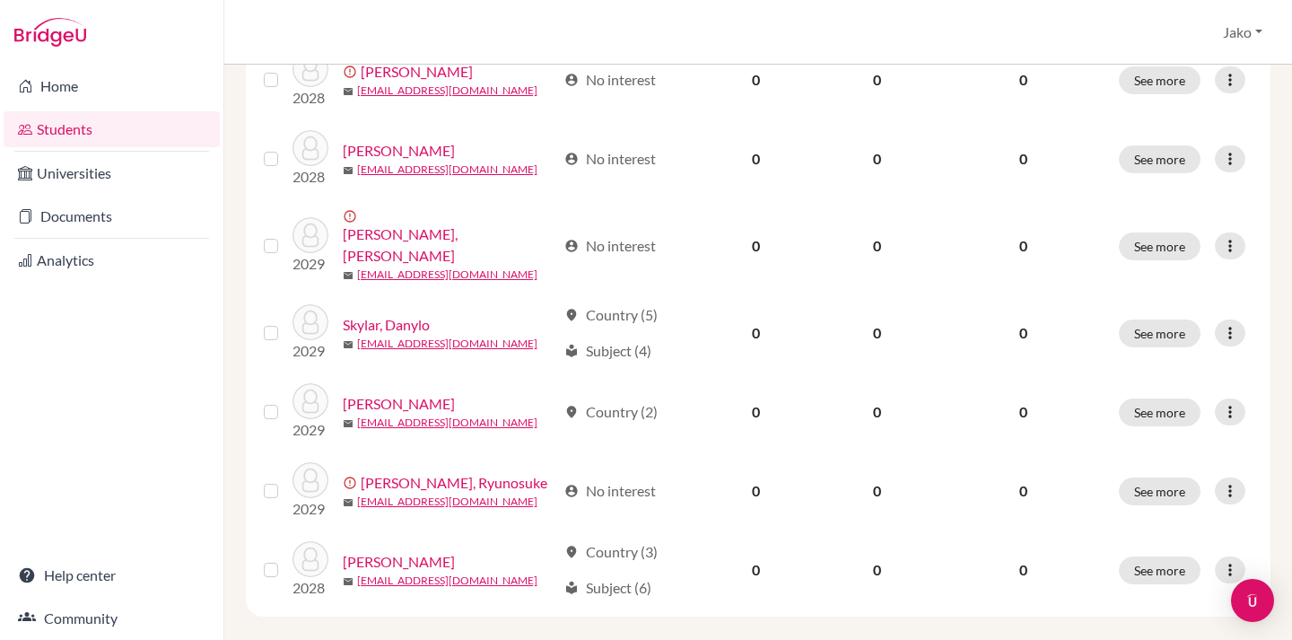
scroll to position [865, 0]
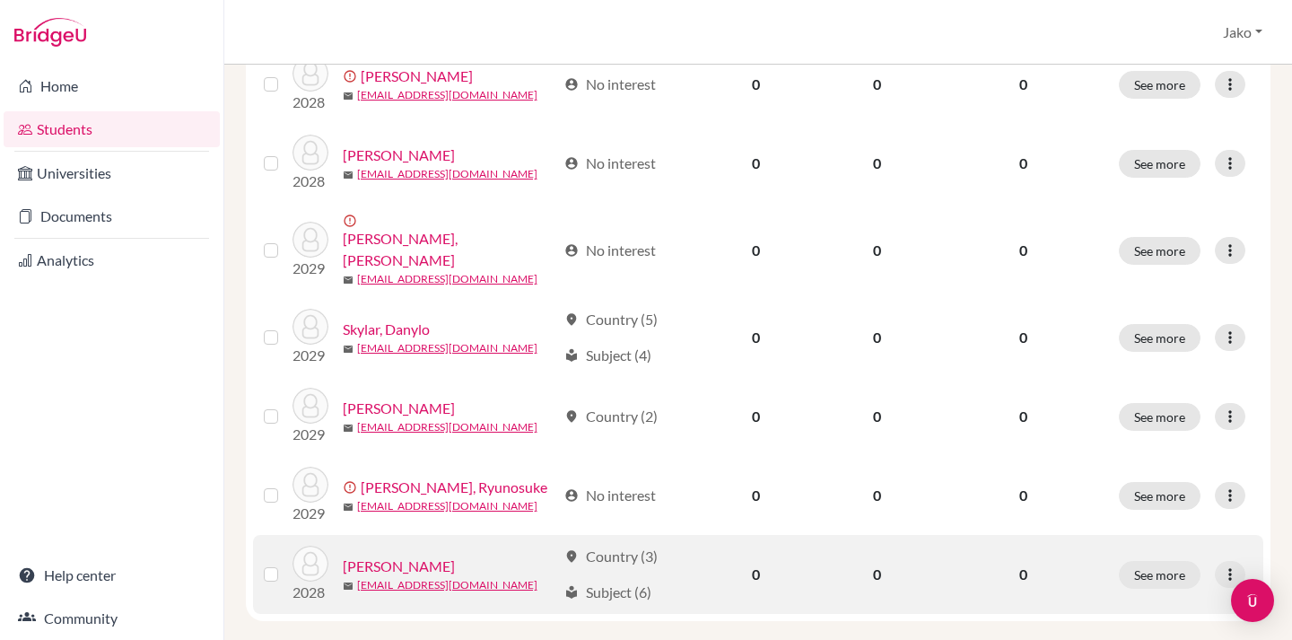
click at [285, 563] on label at bounding box center [285, 563] width 0 height 0
click at [0, 0] on input "checkbox" at bounding box center [0, 0] width 0 height 0
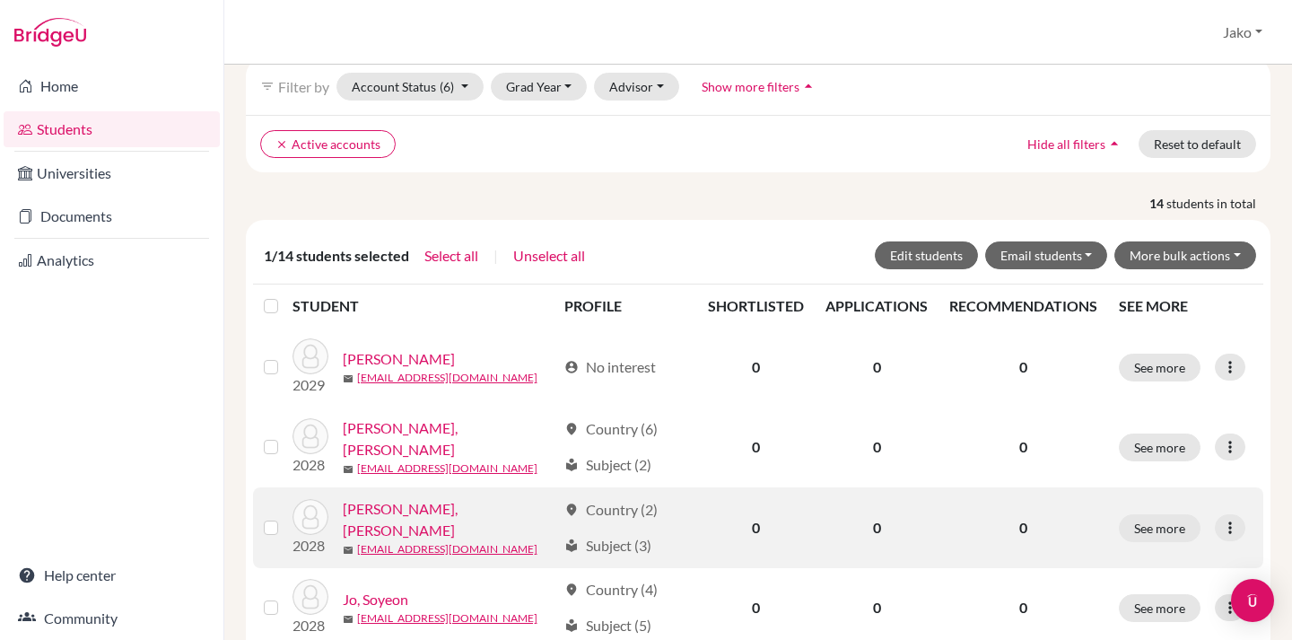
scroll to position [124, 0]
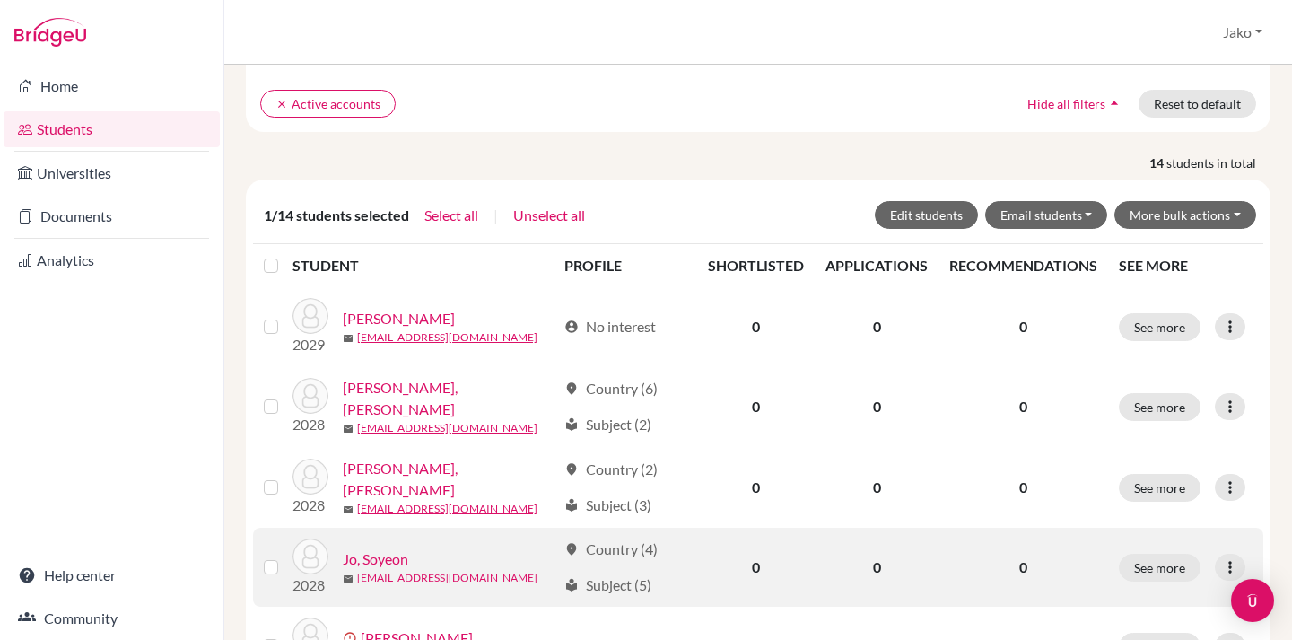
click at [285, 556] on label at bounding box center [285, 556] width 0 height 0
click at [0, 0] on input "checkbox" at bounding box center [0, 0] width 0 height 0
click at [1225, 561] on icon at bounding box center [1230, 567] width 18 height 18
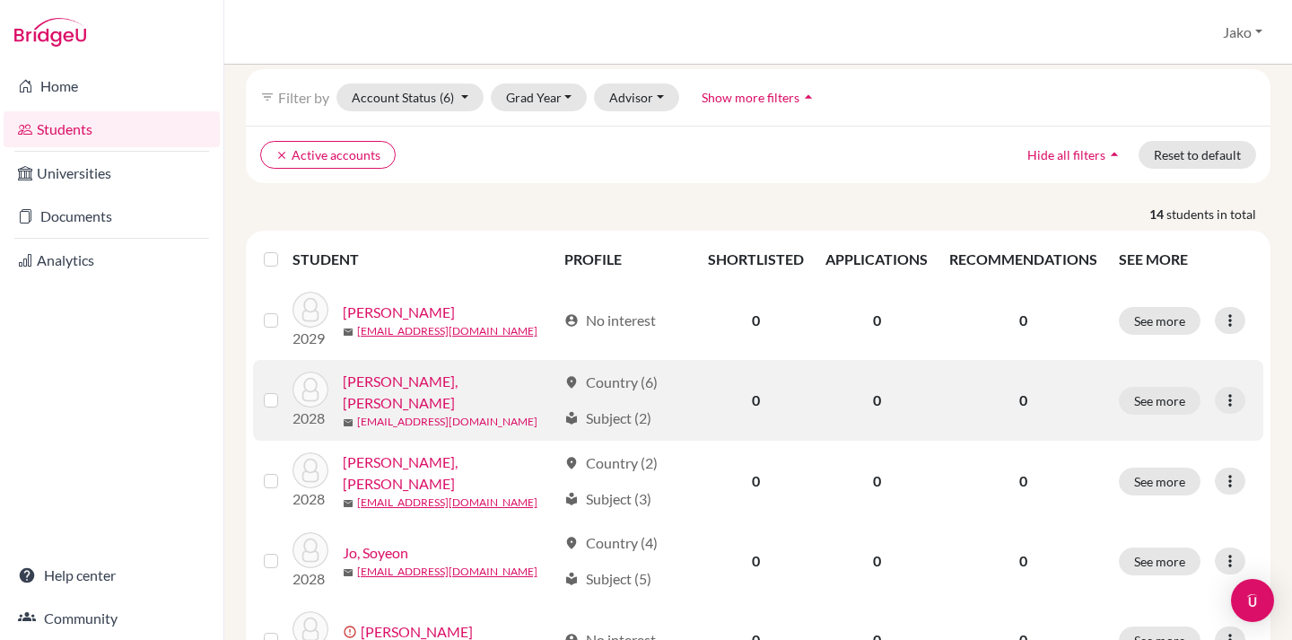
scroll to position [77, 0]
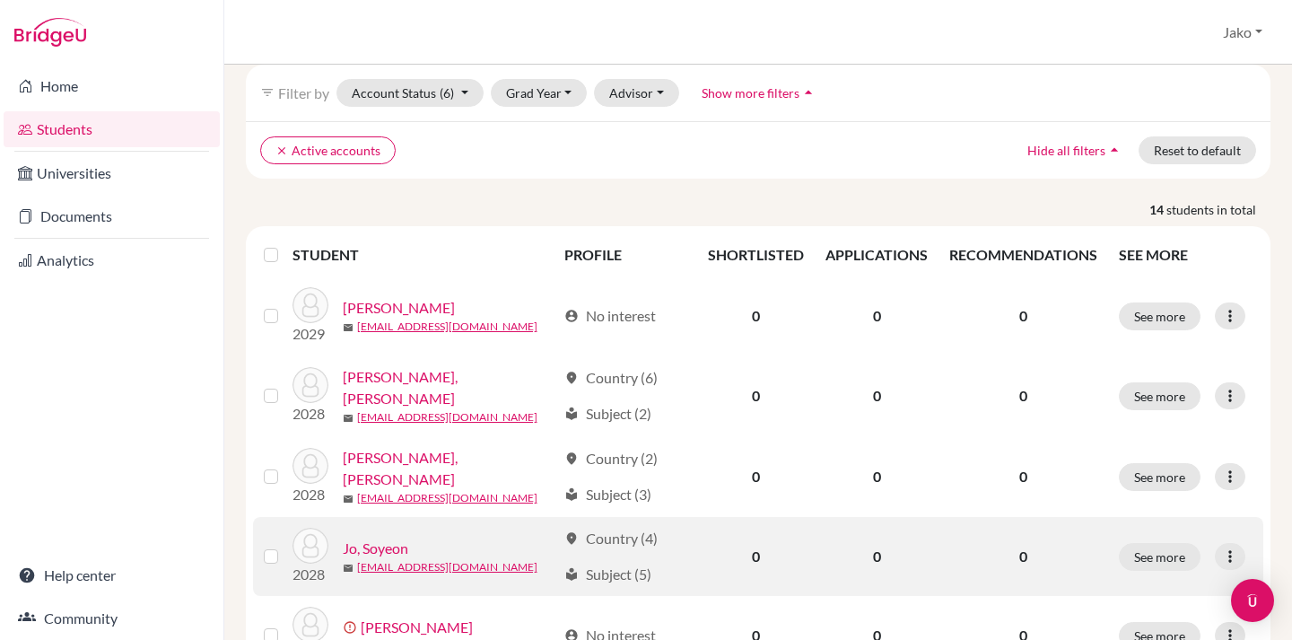
click at [306, 543] on img at bounding box center [310, 546] width 36 height 36
click at [357, 543] on link "Jo, Soyeon" at bounding box center [375, 548] width 65 height 22
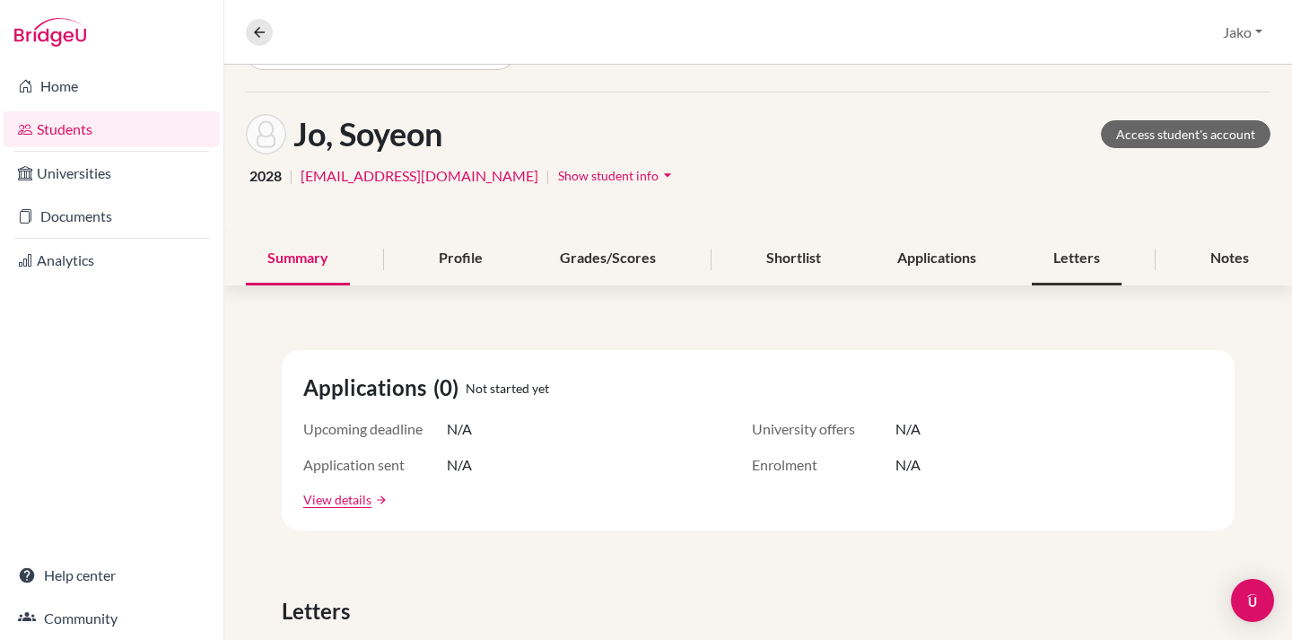
scroll to position [49, 0]
click at [1208, 137] on link "Access student's account" at bounding box center [1186, 135] width 170 height 28
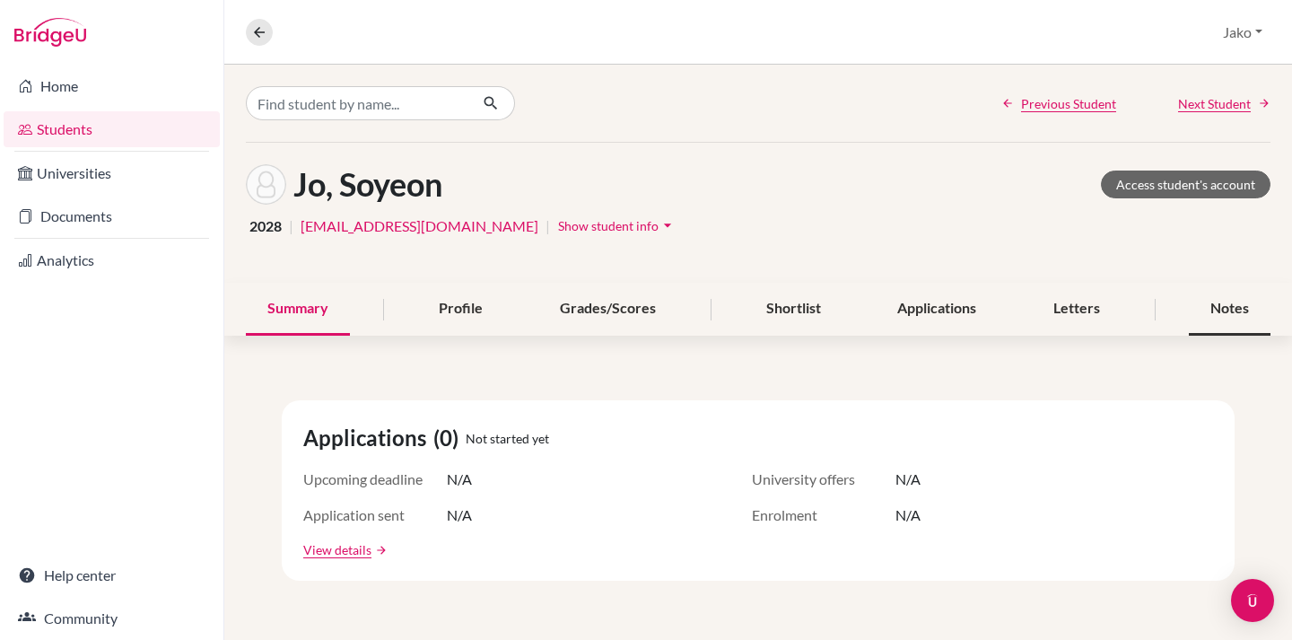
click at [1209, 312] on div "Notes" at bounding box center [1230, 309] width 82 height 53
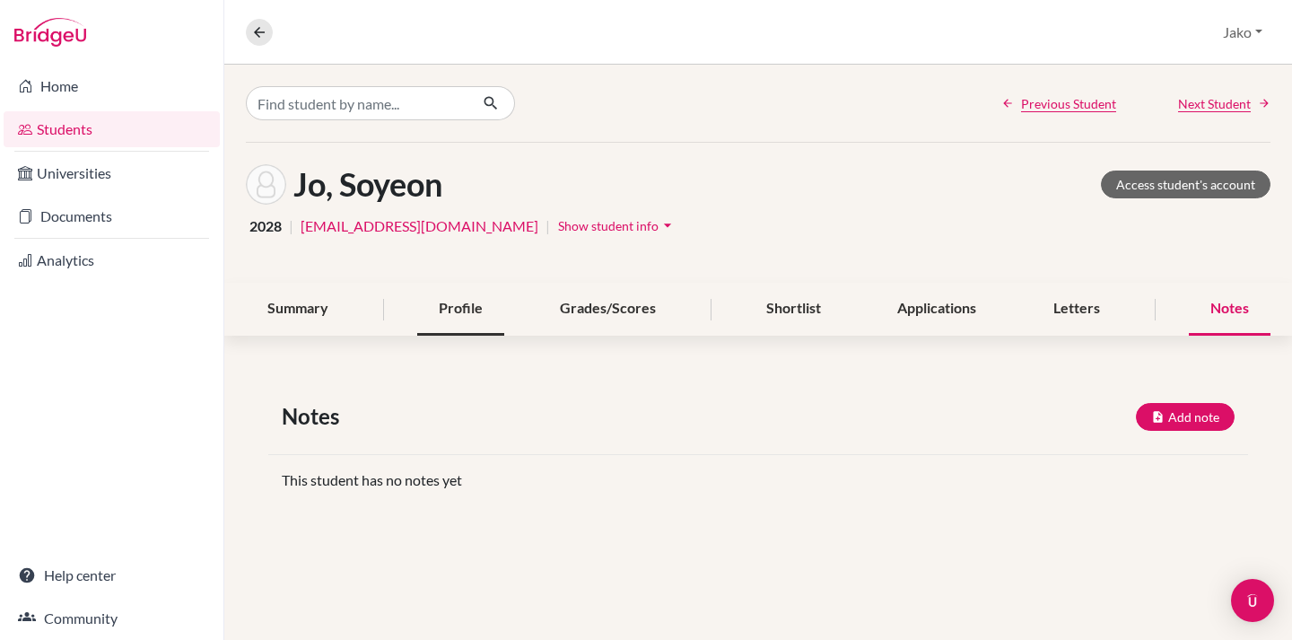
click at [468, 316] on div "Profile" at bounding box center [460, 309] width 87 height 53
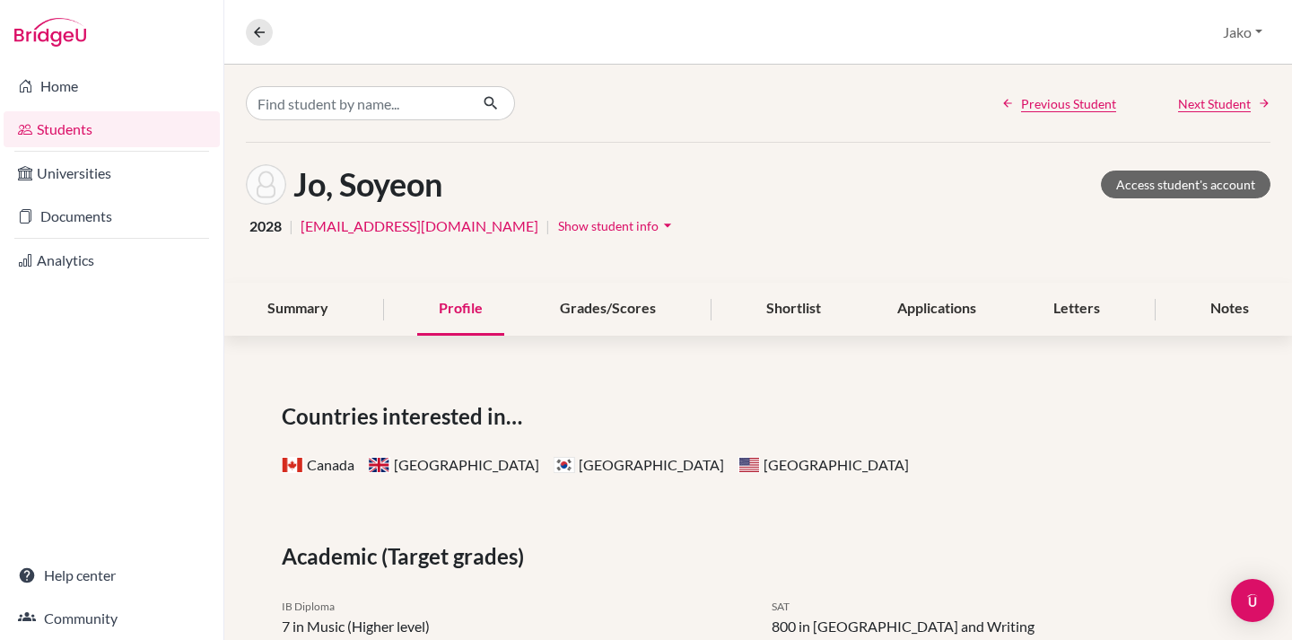
click at [619, 221] on span "Show student info" at bounding box center [608, 225] width 100 height 15
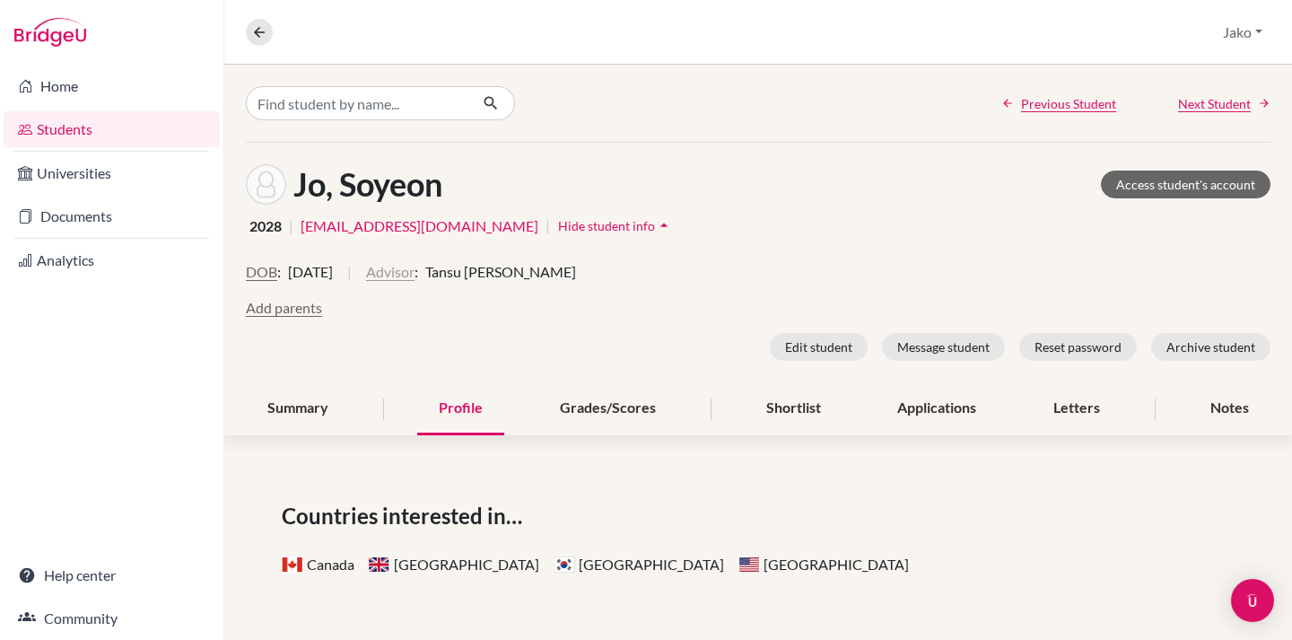
click at [414, 273] on button "Advisor" at bounding box center [390, 272] width 48 height 22
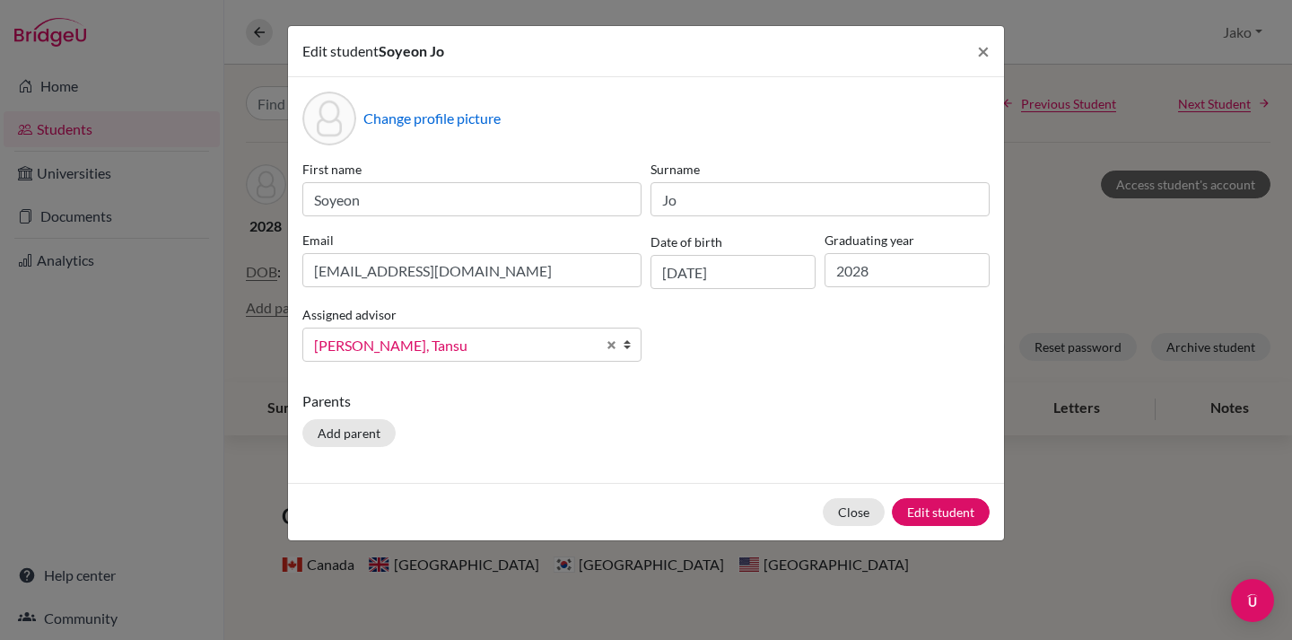
click at [511, 337] on span "Tepe, Tansu" at bounding box center [455, 345] width 282 height 23
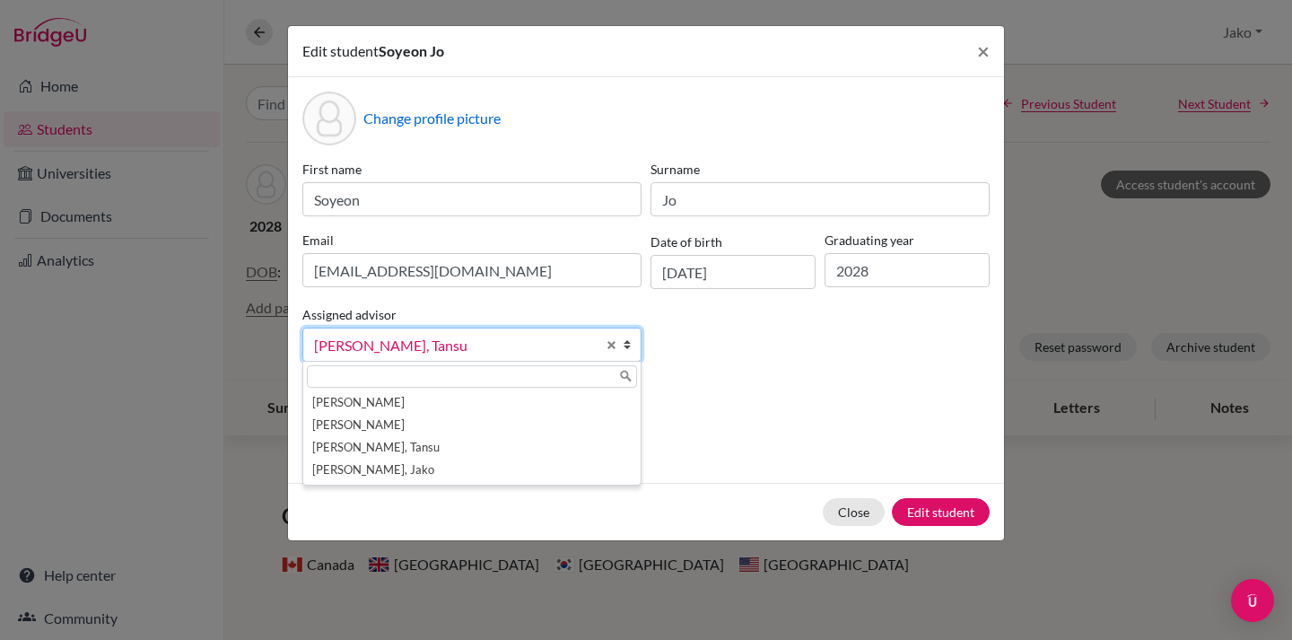
click at [746, 341] on div "First name Soyeon Surname Jo Email ictosaka2829@abroadschools.jp Date of birth …" at bounding box center [646, 268] width 696 height 216
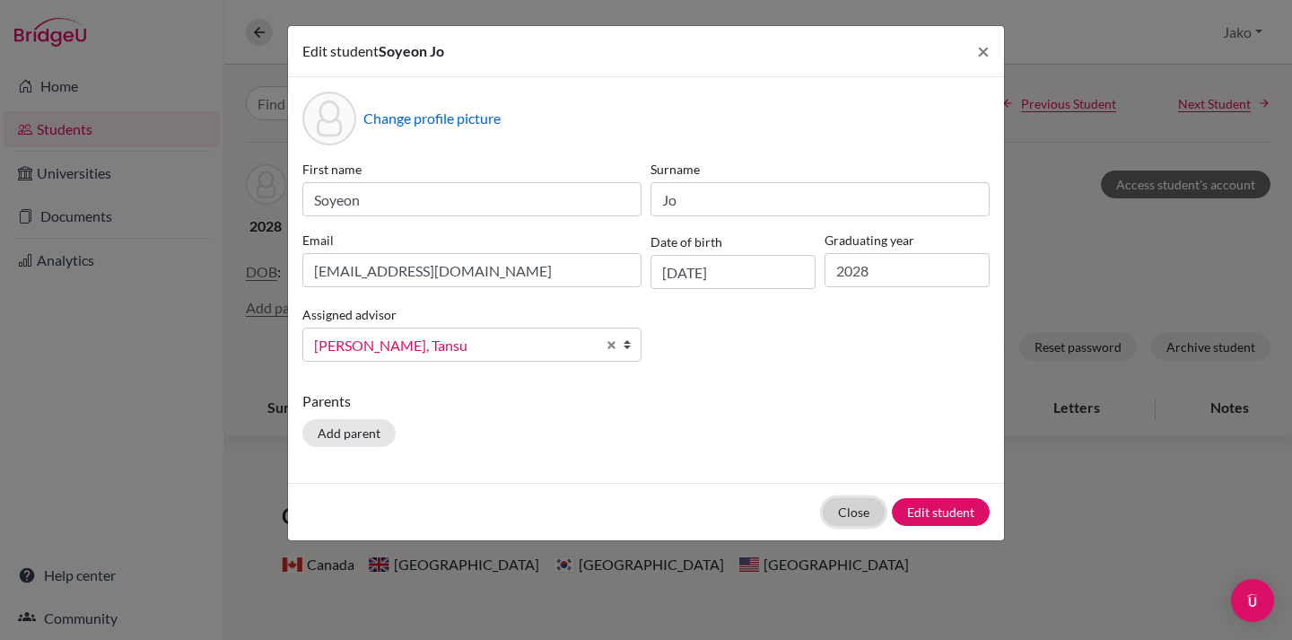
click at [835, 507] on button "Close" at bounding box center [854, 512] width 62 height 28
